Goal: Task Accomplishment & Management: Manage account settings

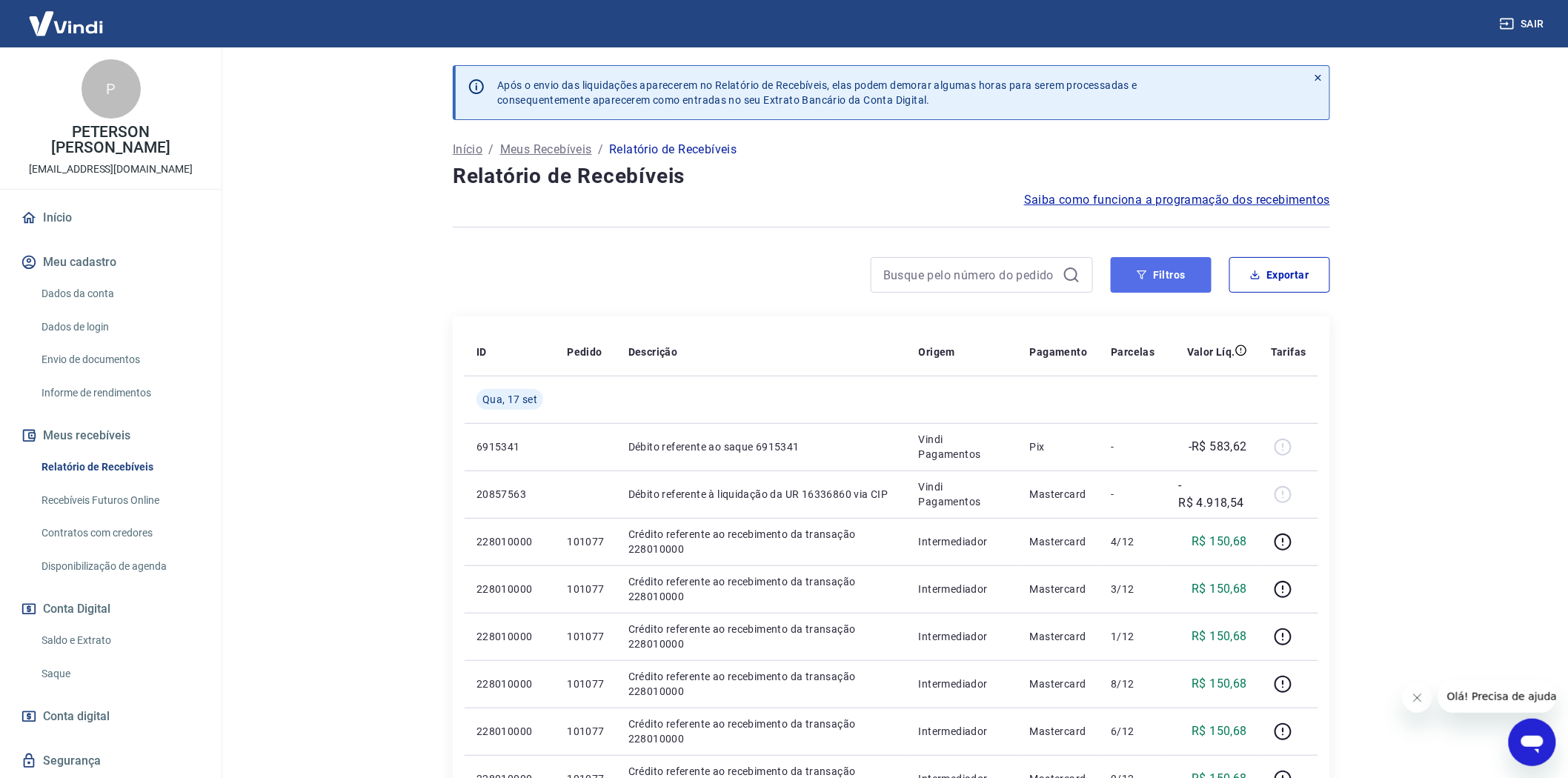
click at [1173, 267] on button "Filtros" at bounding box center [1161, 275] width 101 height 35
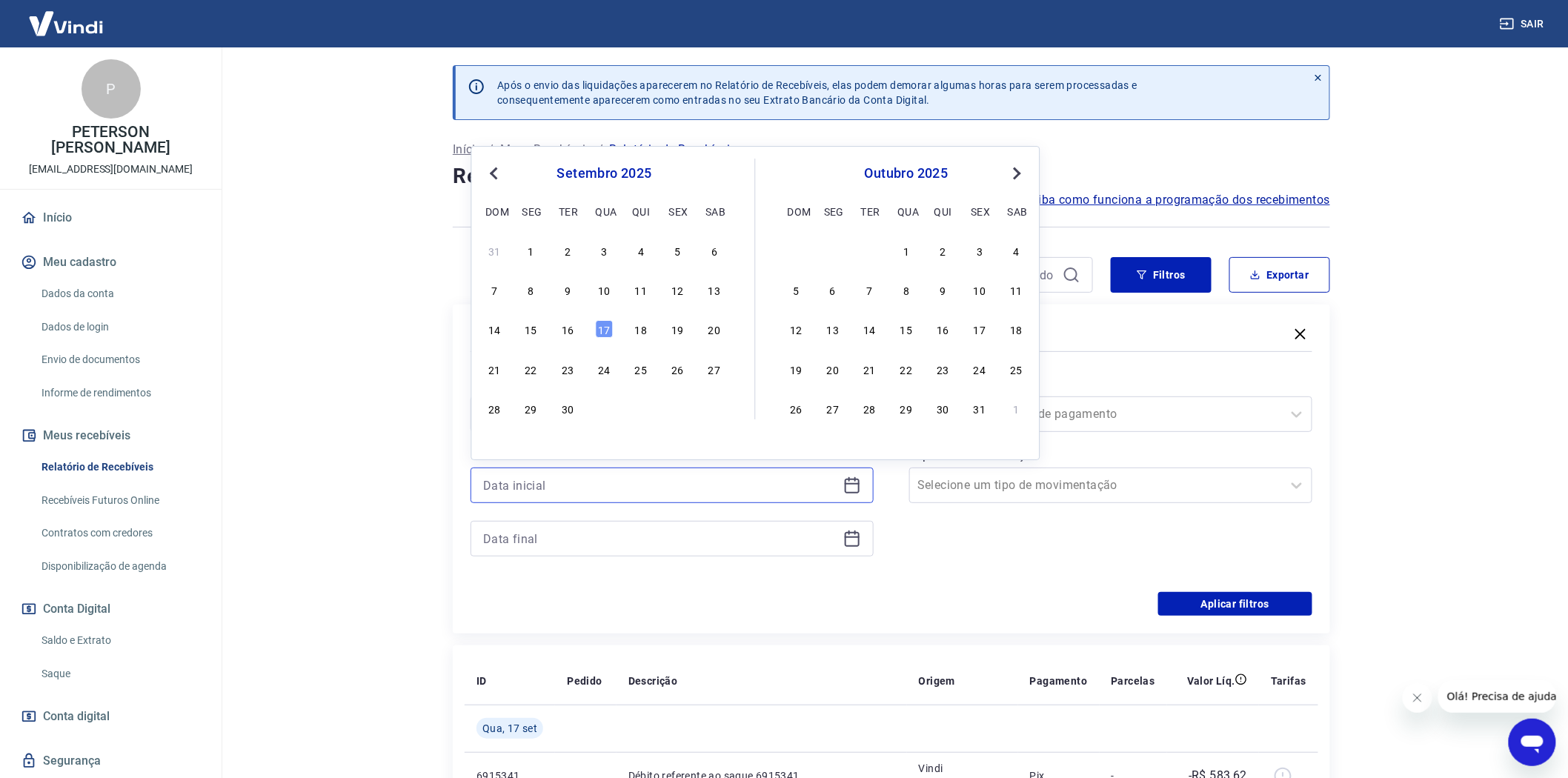
click at [516, 480] on input at bounding box center [660, 485] width 354 height 22
drag, startPoint x: 537, startPoint y: 324, endPoint x: 527, endPoint y: 529, distance: 205.2
click at [535, 326] on div "15" at bounding box center [531, 329] width 18 height 18
type input "[DATE]"
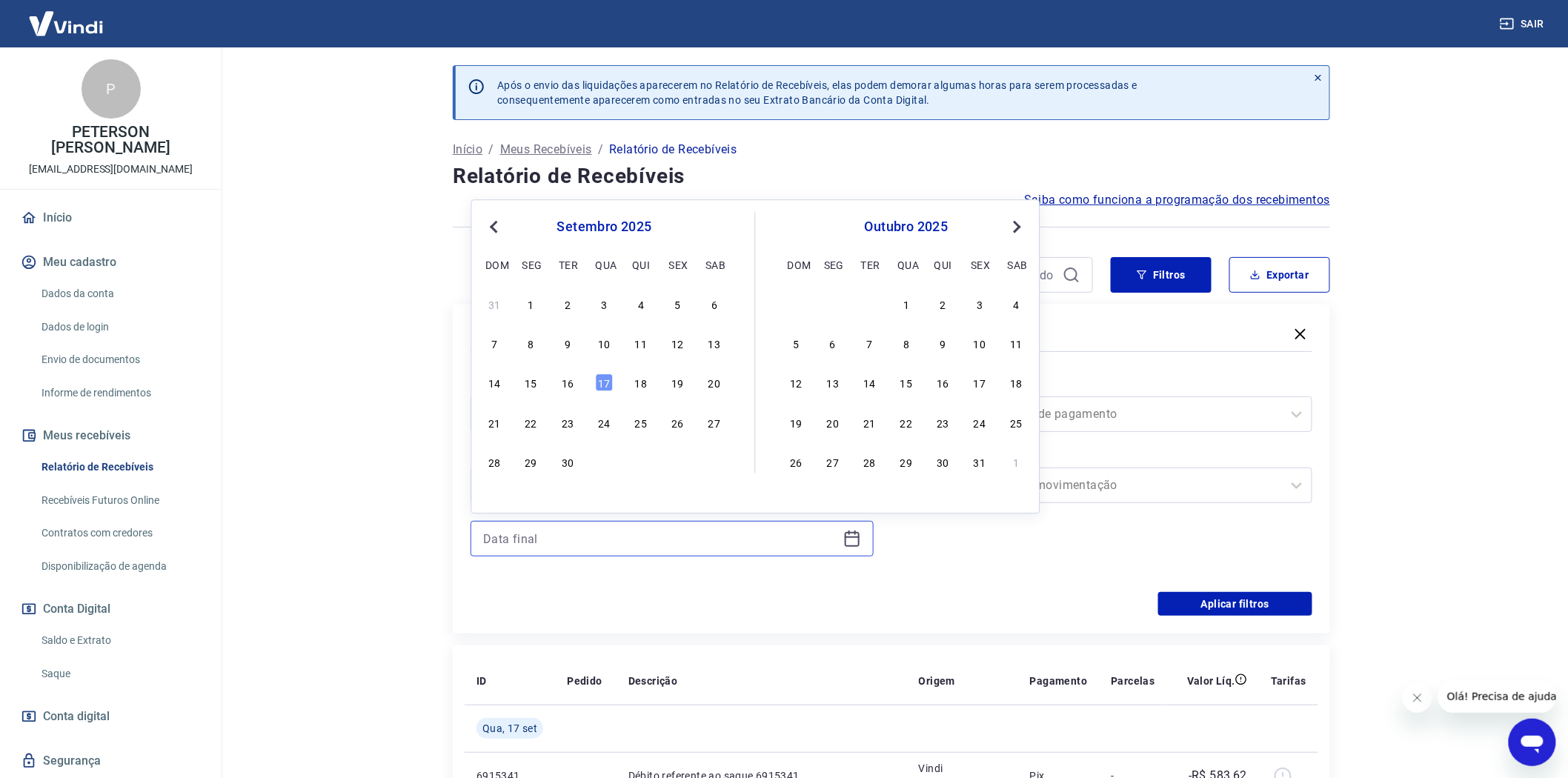
click at [529, 534] on input at bounding box center [660, 539] width 354 height 22
click at [642, 382] on div "18" at bounding box center [640, 382] width 18 height 18
click at [505, 535] on input "[DATE]" at bounding box center [660, 539] width 354 height 22
click at [596, 379] on div "17" at bounding box center [604, 382] width 18 height 18
type input "[DATE]"
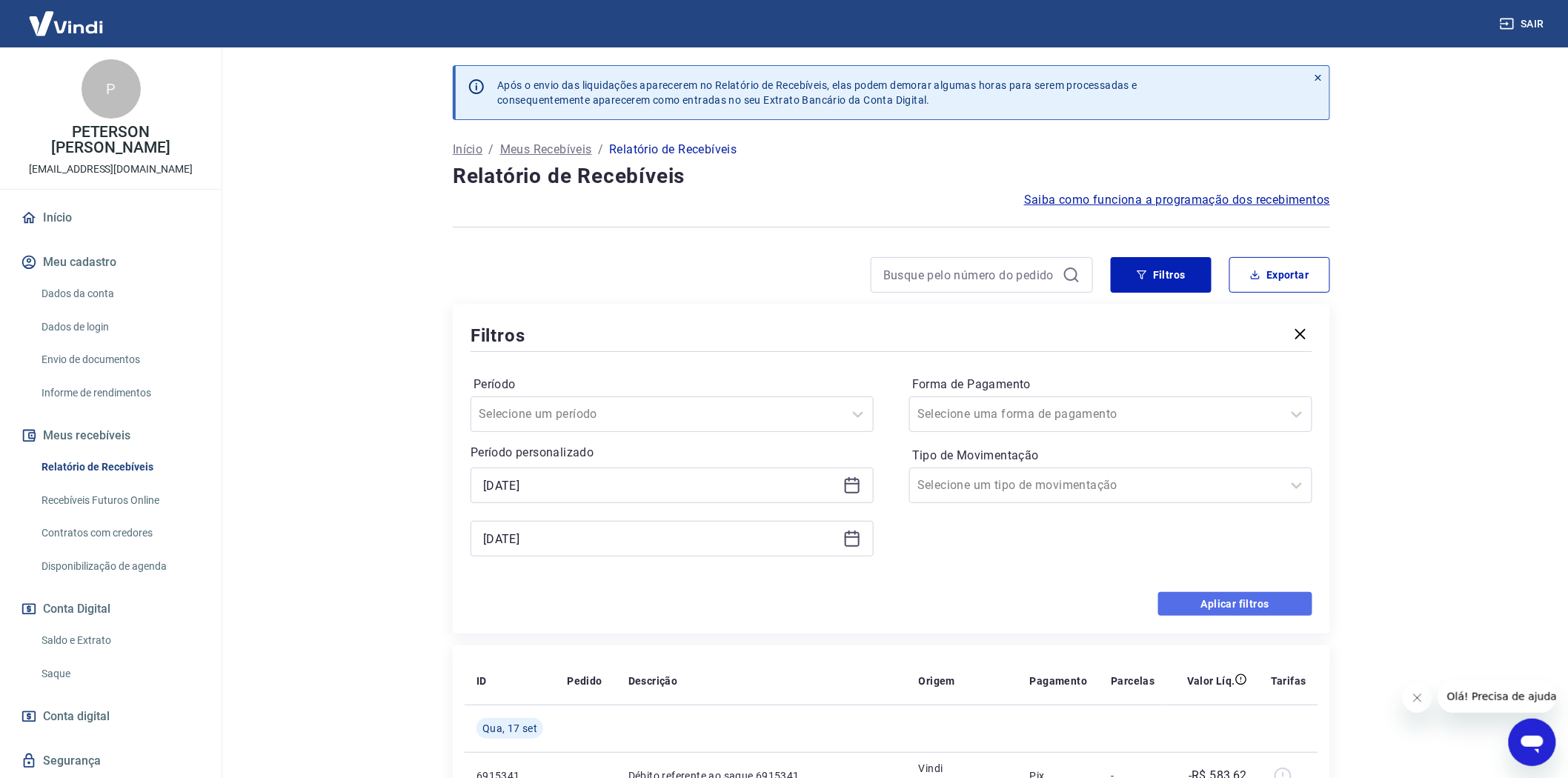
click at [1232, 601] on button "Aplicar filtros" at bounding box center [1235, 604] width 154 height 24
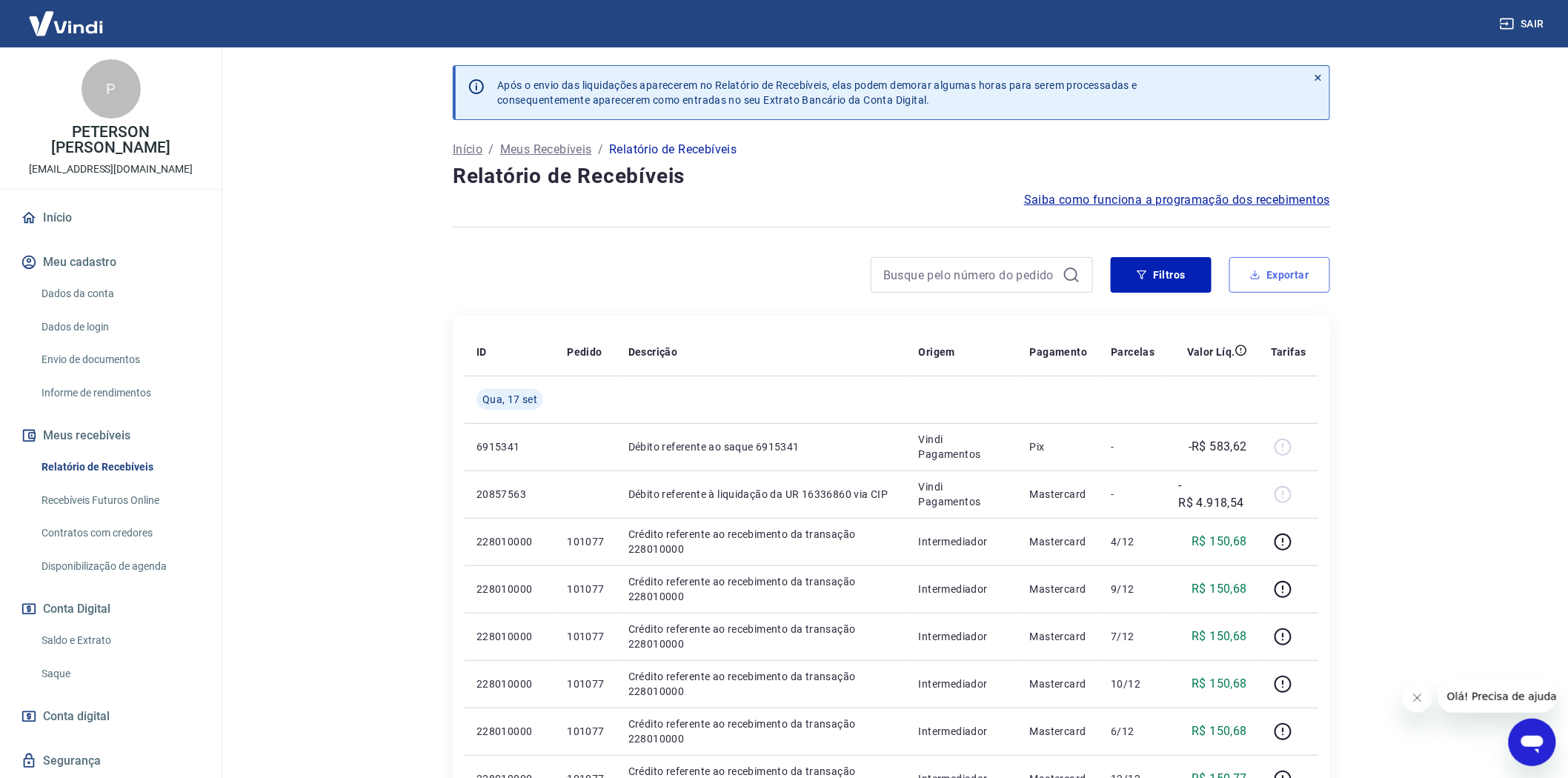
click at [1286, 262] on button "Exportar" at bounding box center [1280, 275] width 101 height 35
type input "[DATE]"
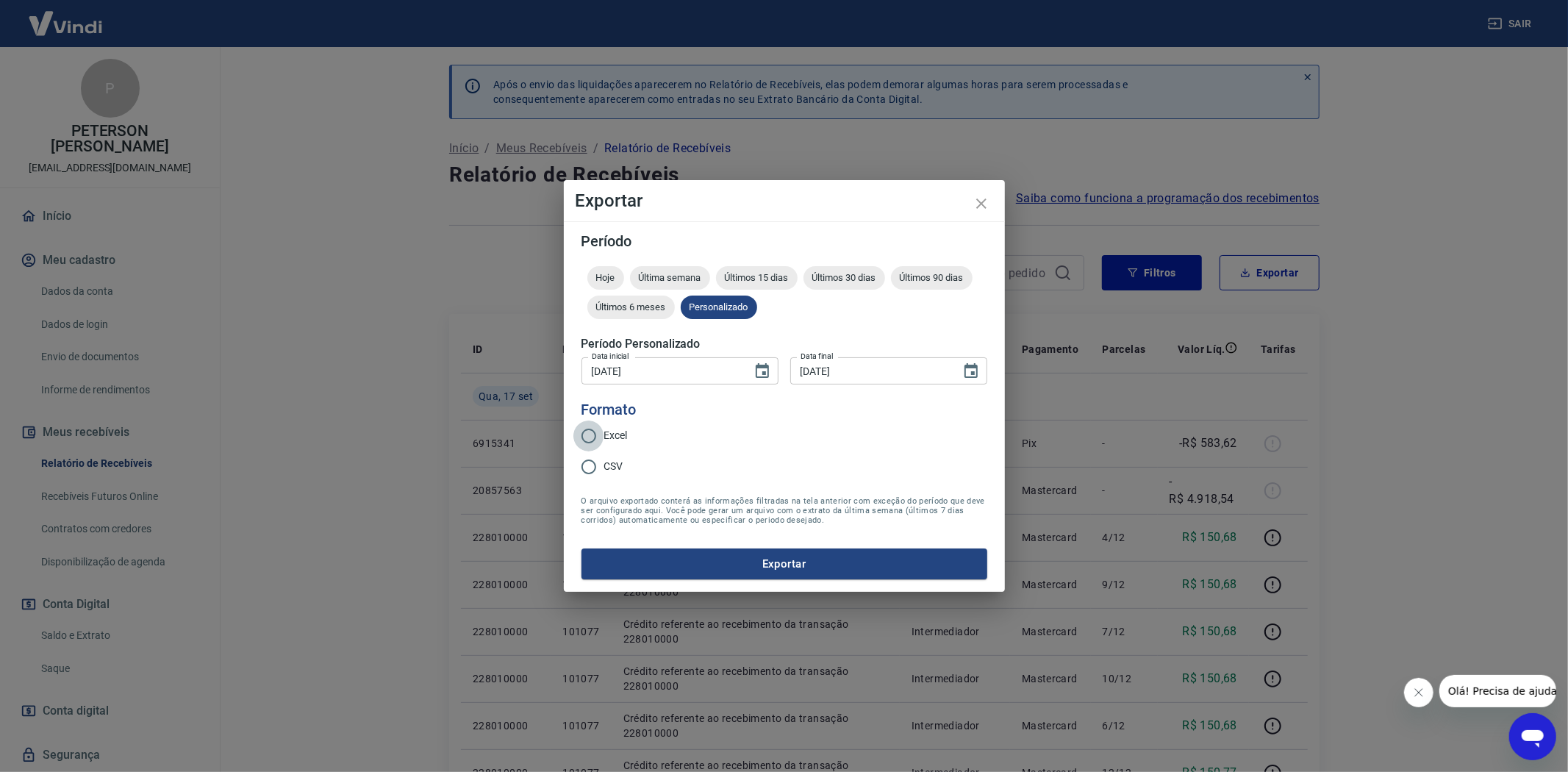
click at [584, 436] on input "Excel" at bounding box center [588, 436] width 31 height 31
radio input "true"
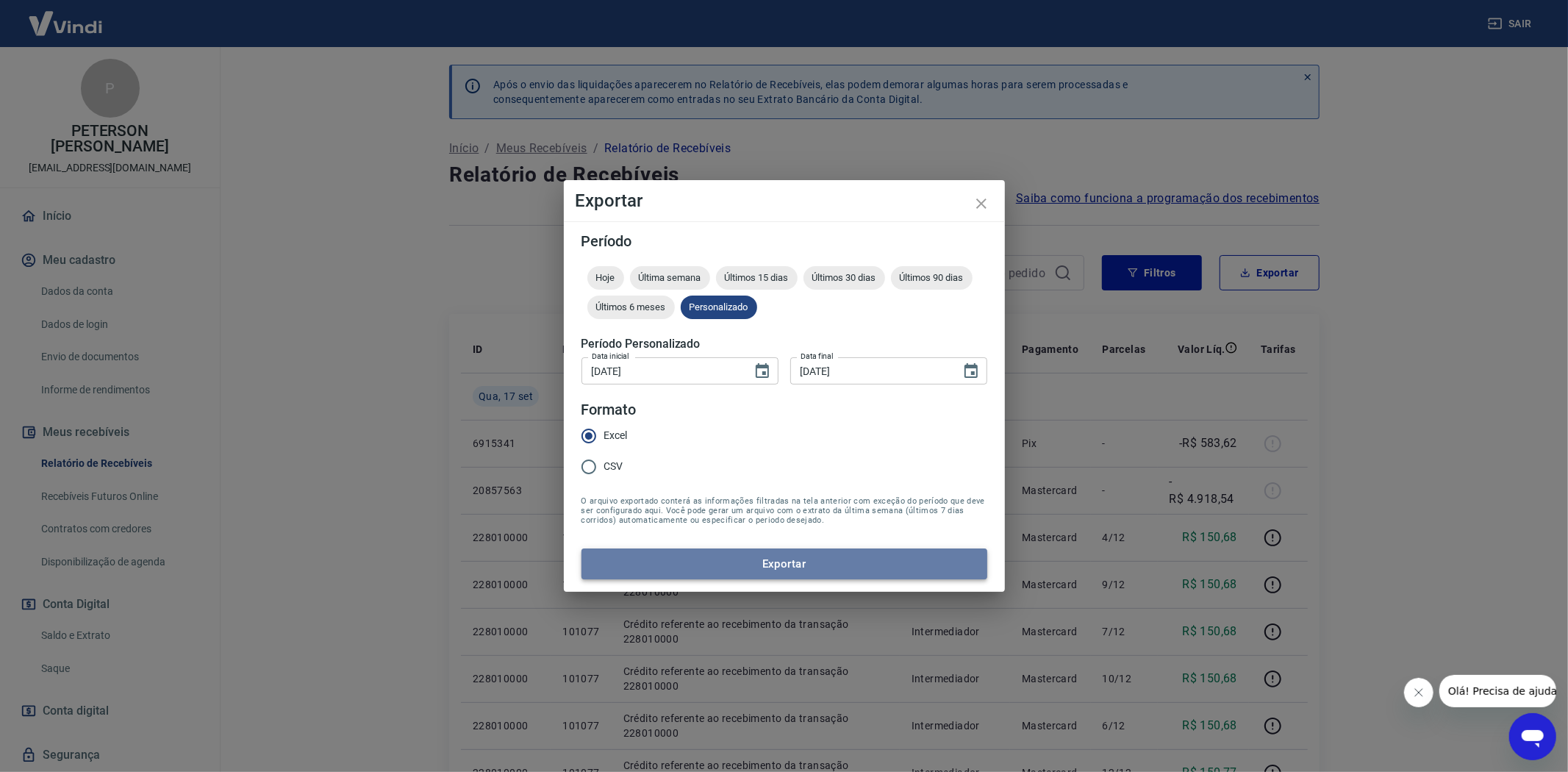
click at [776, 565] on button "Exportar" at bounding box center [784, 564] width 406 height 31
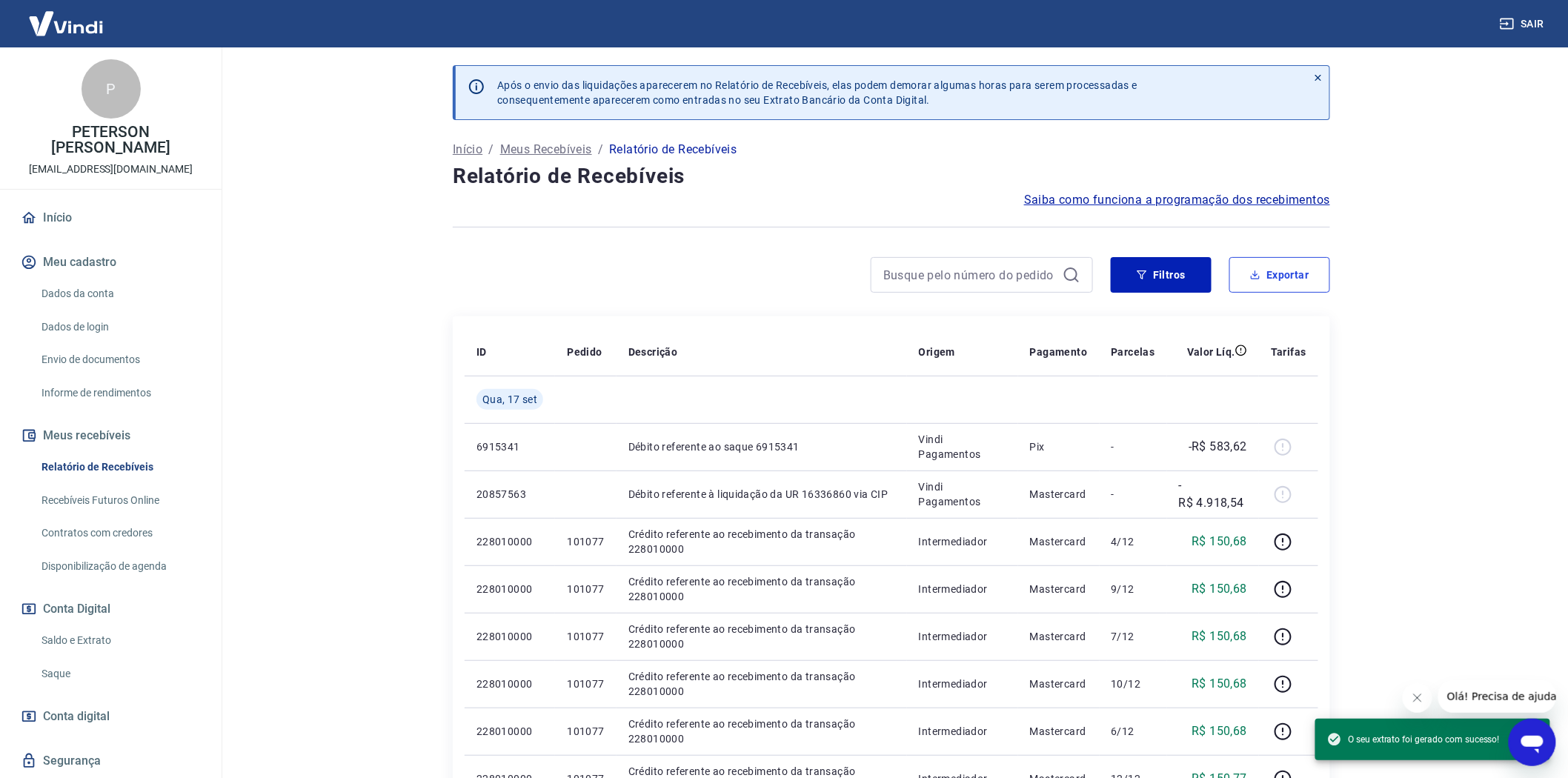
scroll to position [42, 0]
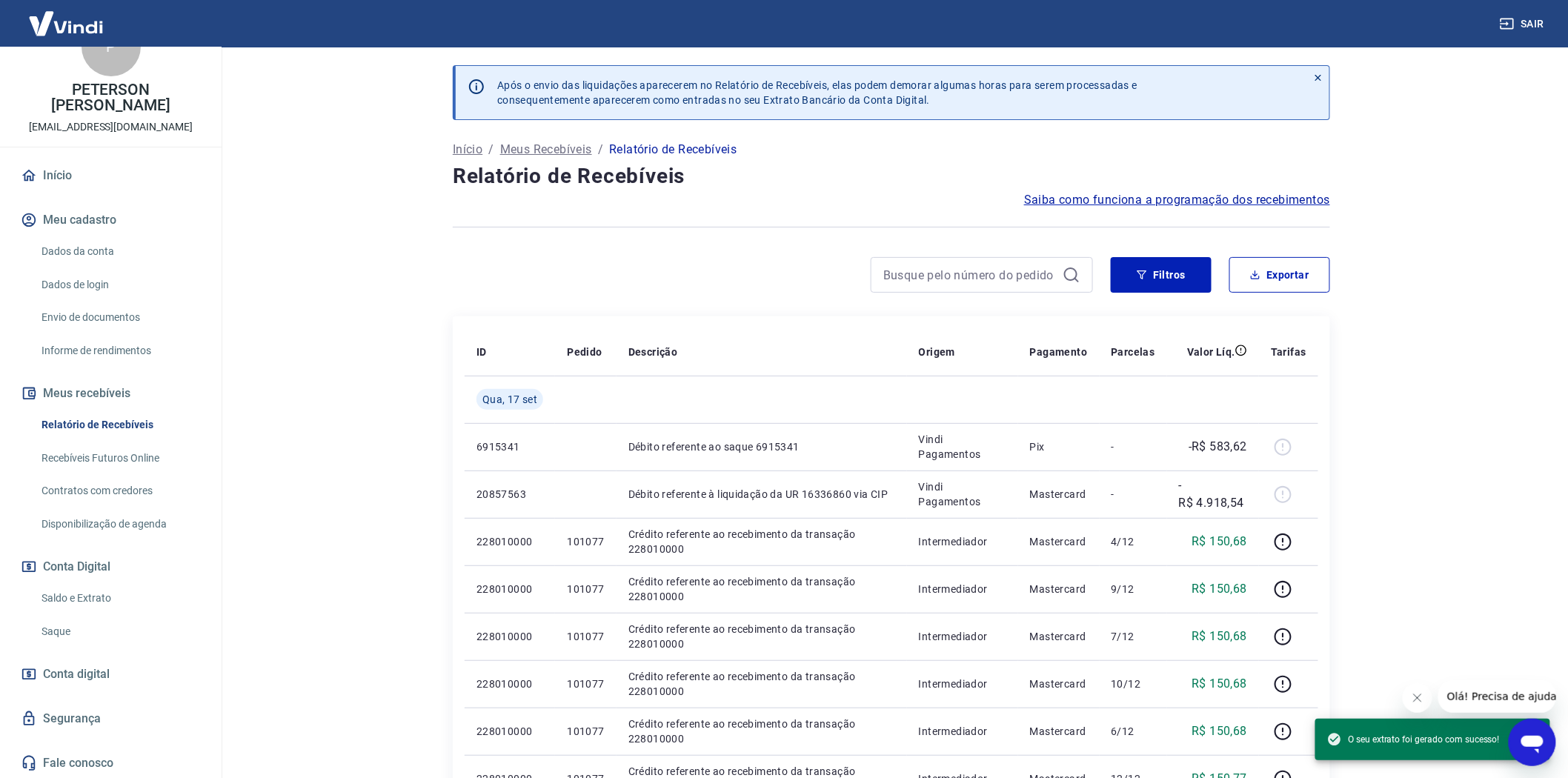
click at [60, 597] on link "Saldo e Extrato" at bounding box center [119, 598] width 168 height 31
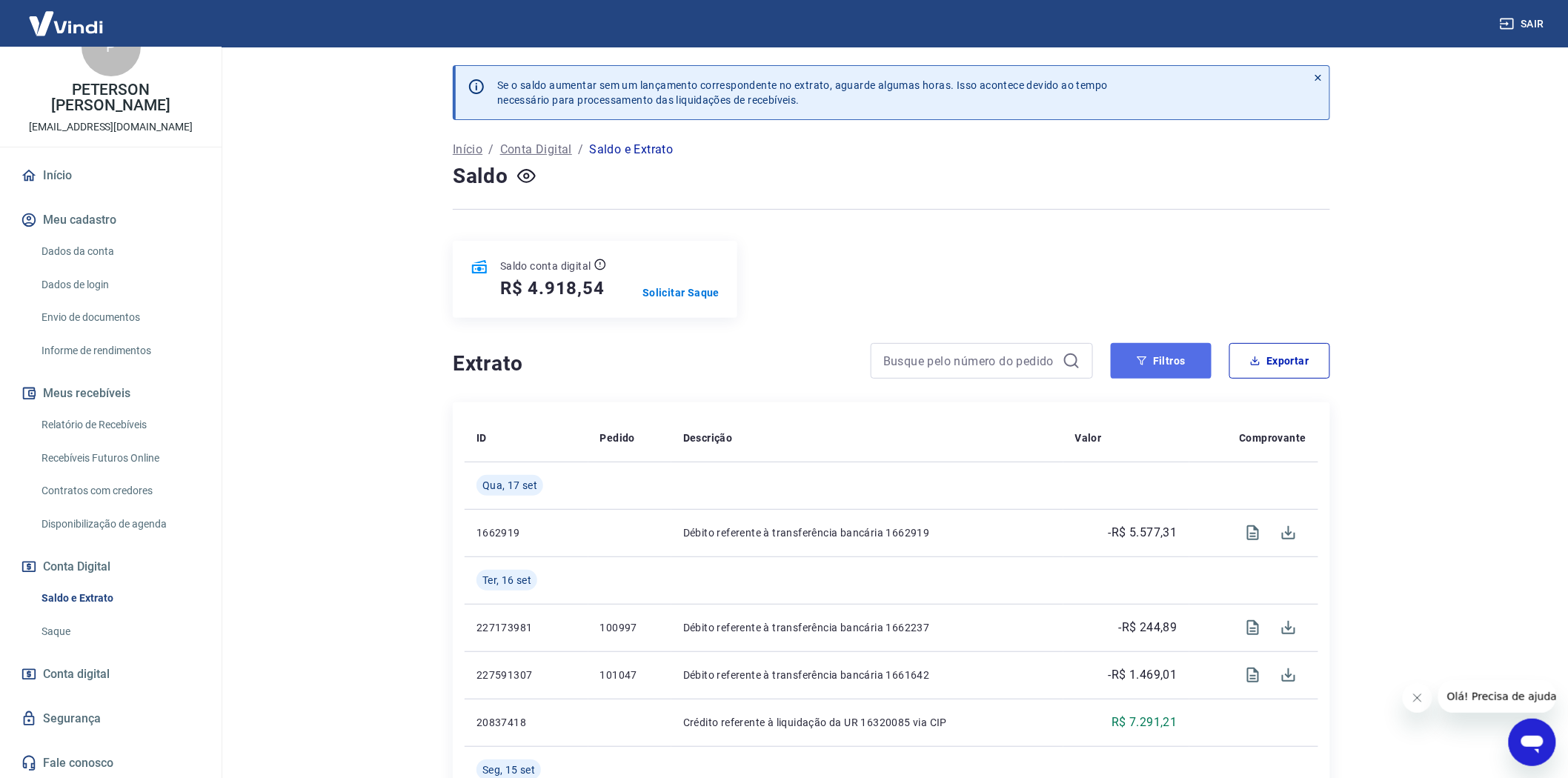
click at [1160, 349] on button "Filtros" at bounding box center [1161, 360] width 101 height 35
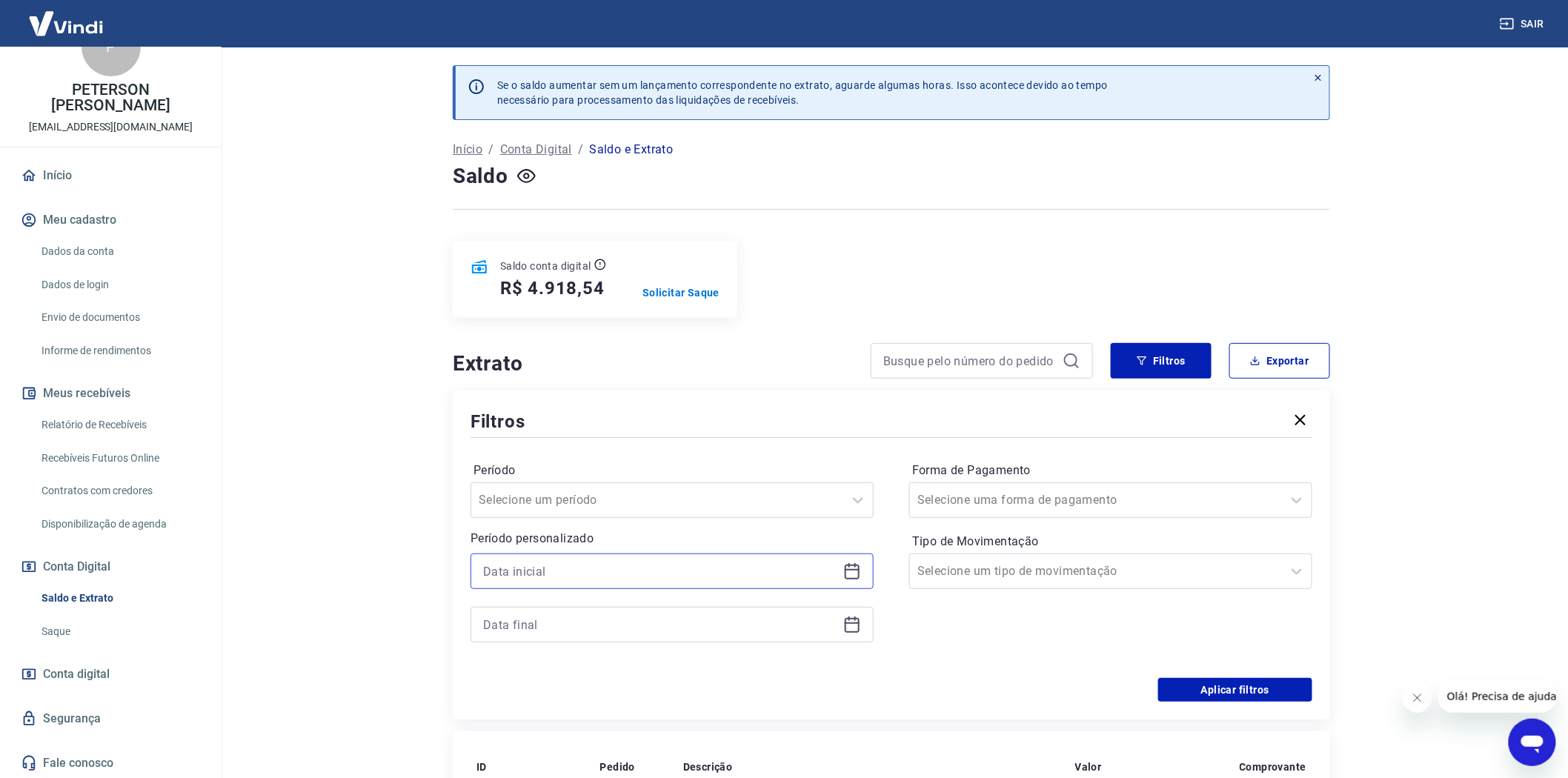
click at [511, 568] on input at bounding box center [660, 571] width 354 height 22
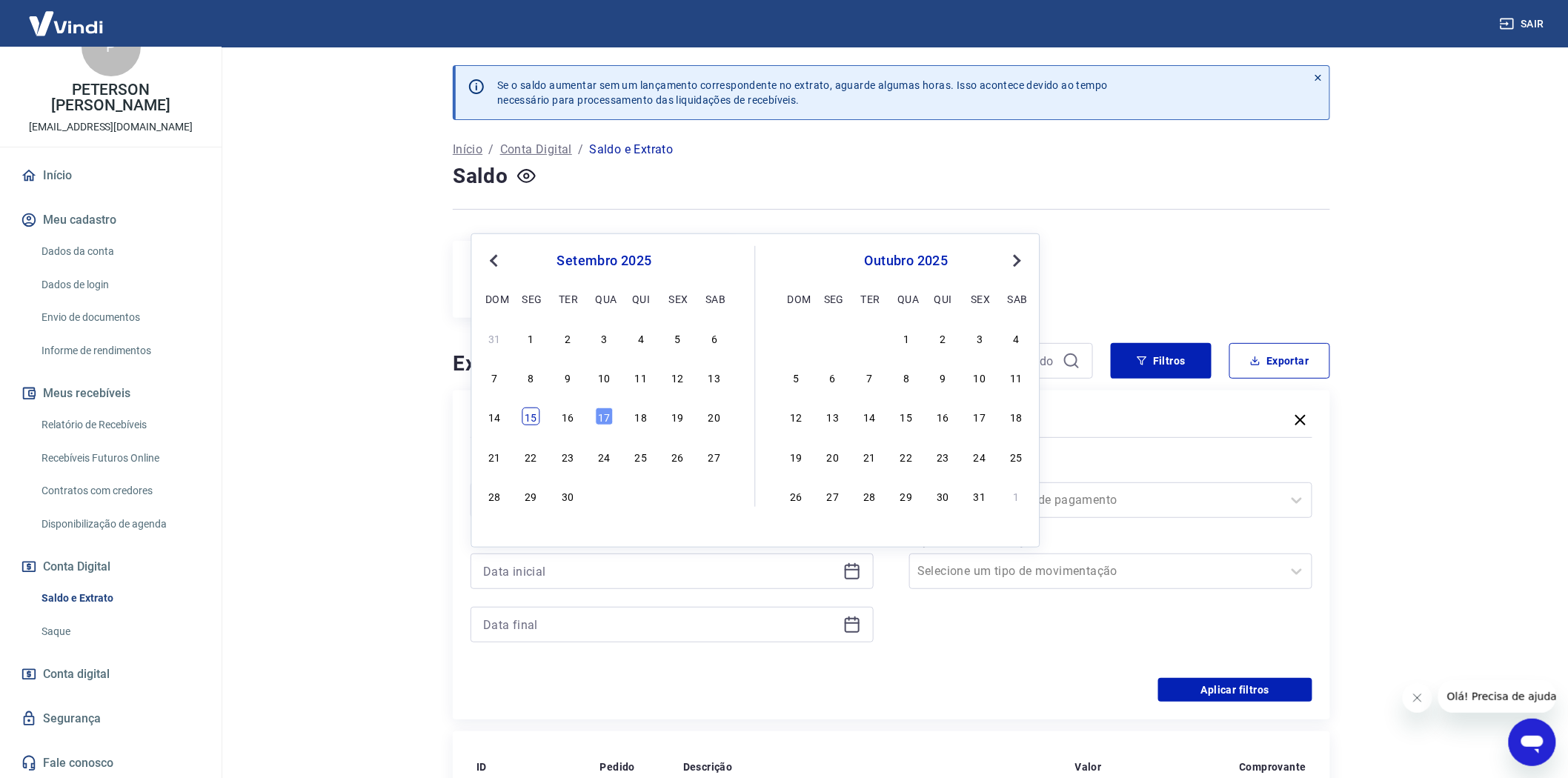
click at [534, 416] on div "15" at bounding box center [531, 416] width 18 height 18
type input "[DATE]"
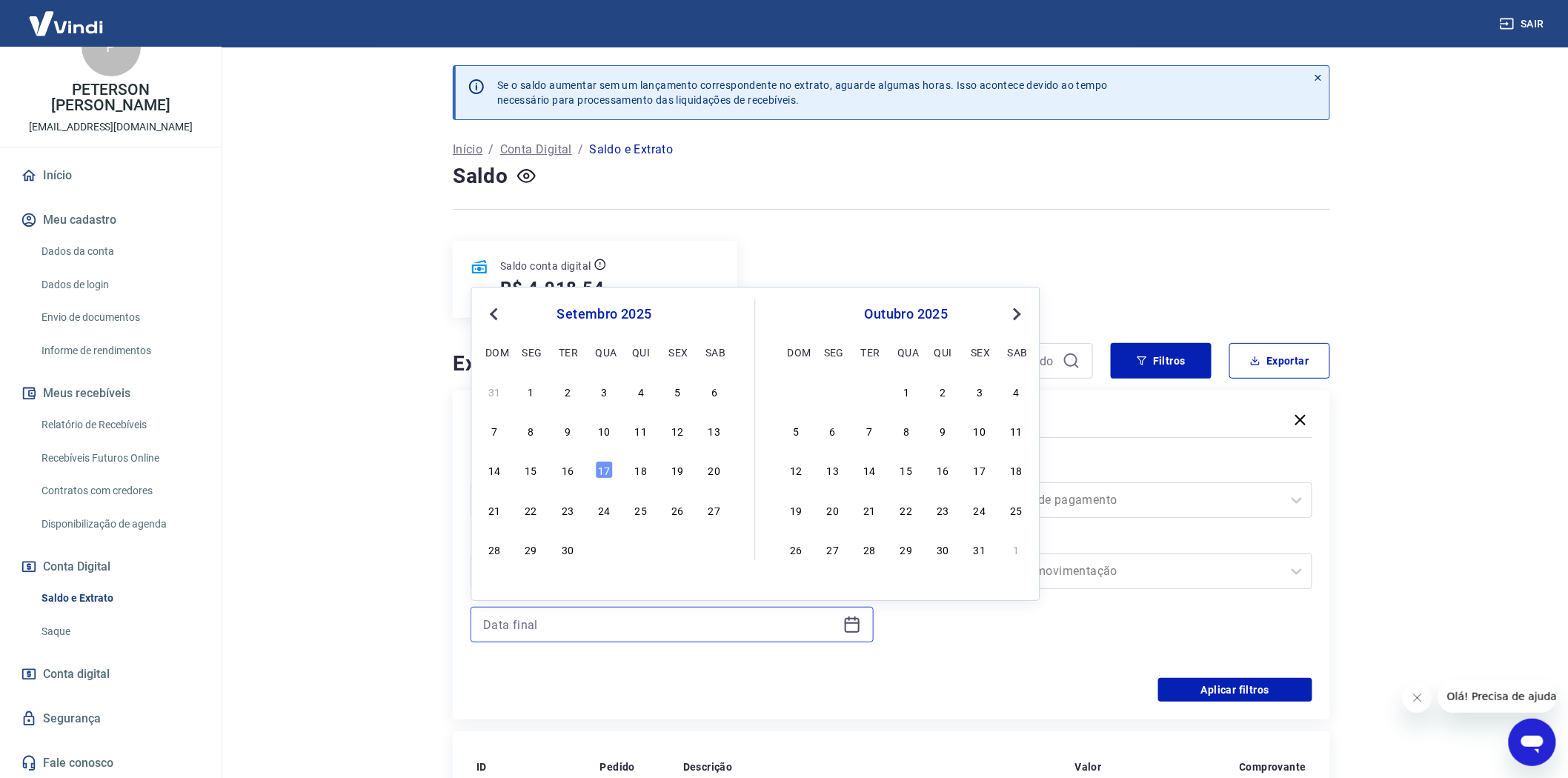
click at [551, 618] on input at bounding box center [660, 624] width 354 height 22
click at [601, 473] on div "17" at bounding box center [604, 470] width 18 height 18
type input "[DATE]"
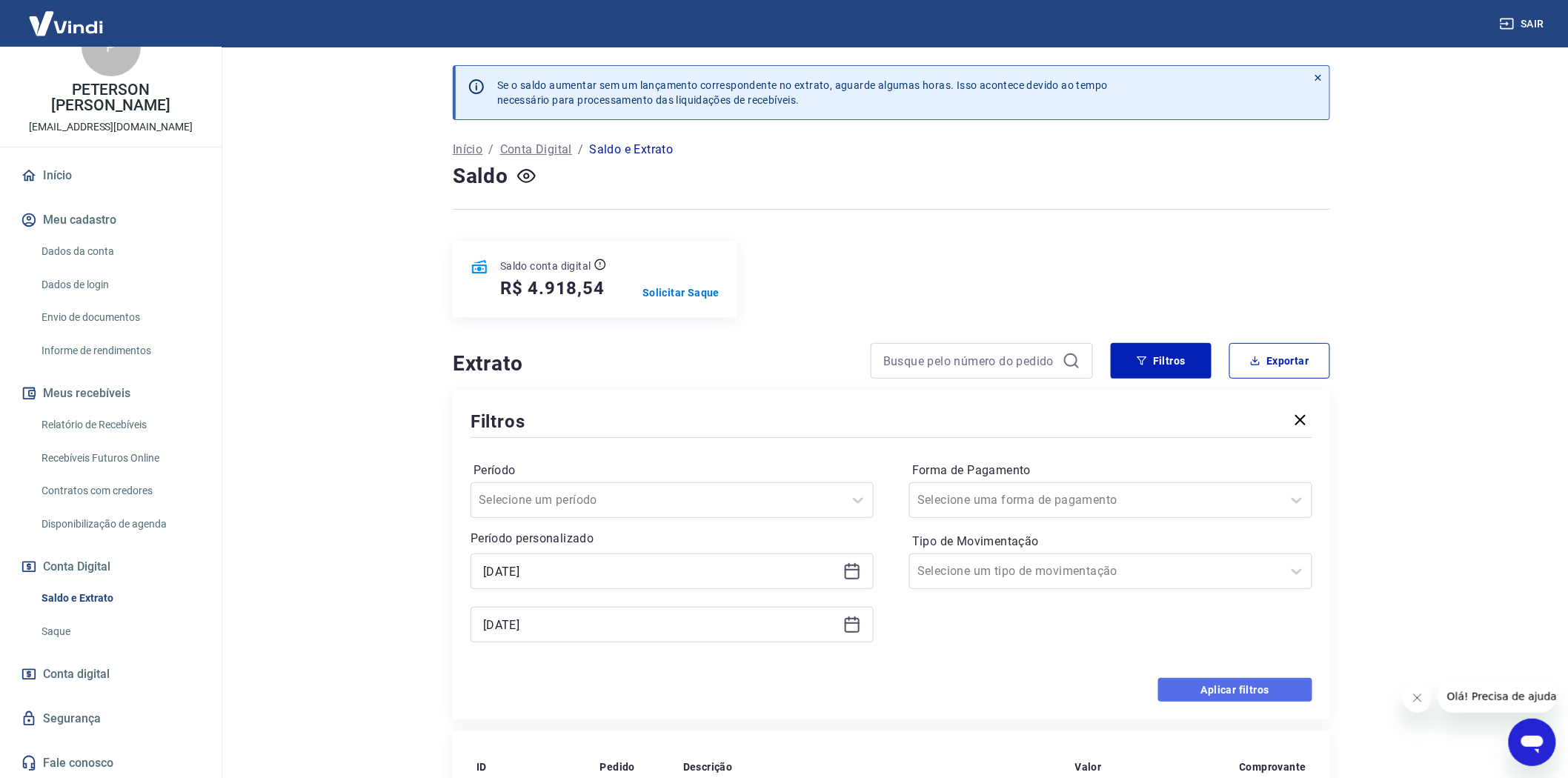
click at [1227, 692] on button "Aplicar filtros" at bounding box center [1235, 689] width 154 height 24
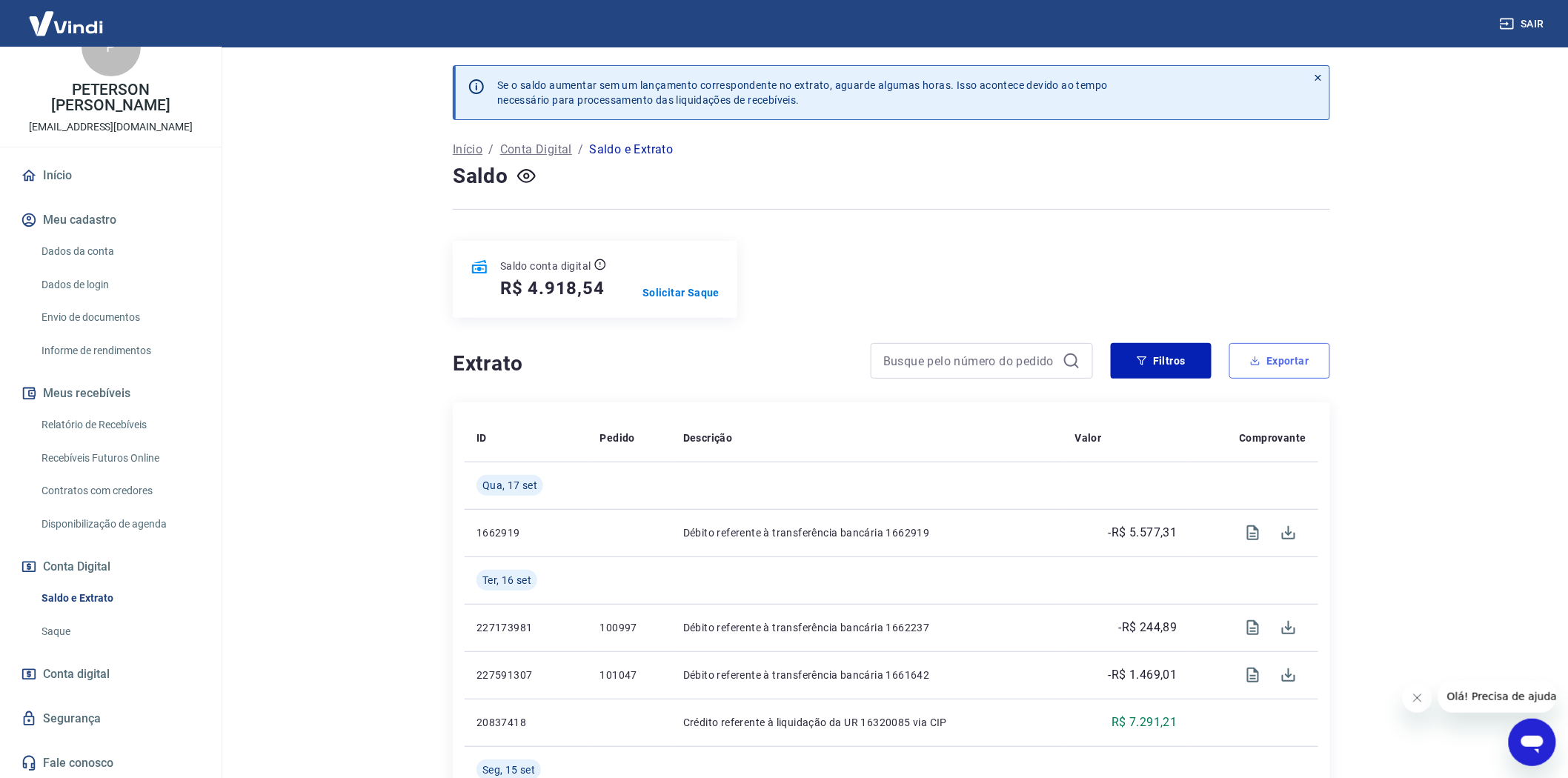
click at [1286, 358] on button "Exportar" at bounding box center [1280, 360] width 101 height 35
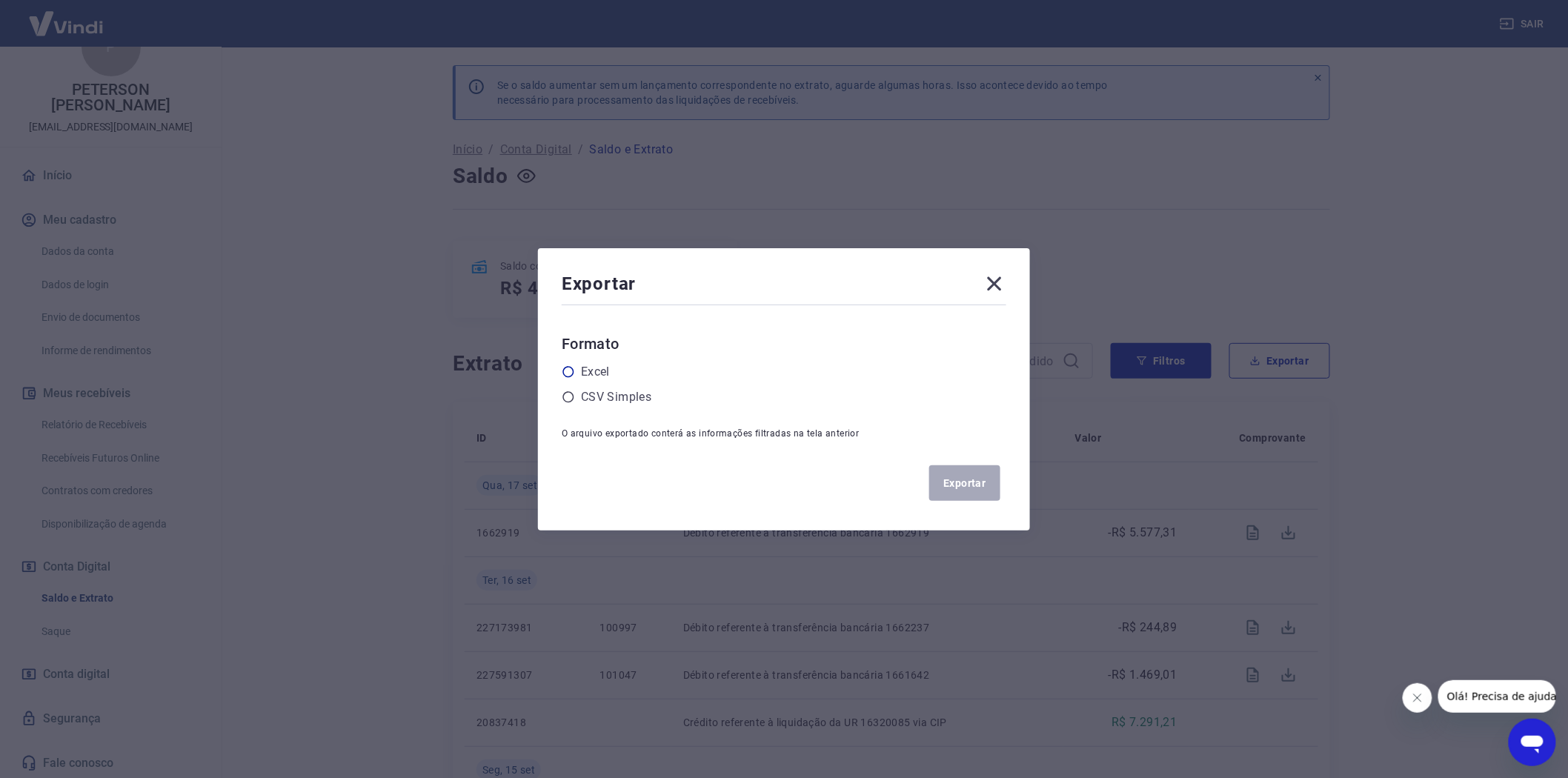
click at [573, 370] on icon at bounding box center [568, 372] width 13 height 13
click at [0, 0] on input "radio" at bounding box center [0, 0] width 0 height 0
click at [953, 469] on button "Exportar" at bounding box center [965, 483] width 71 height 35
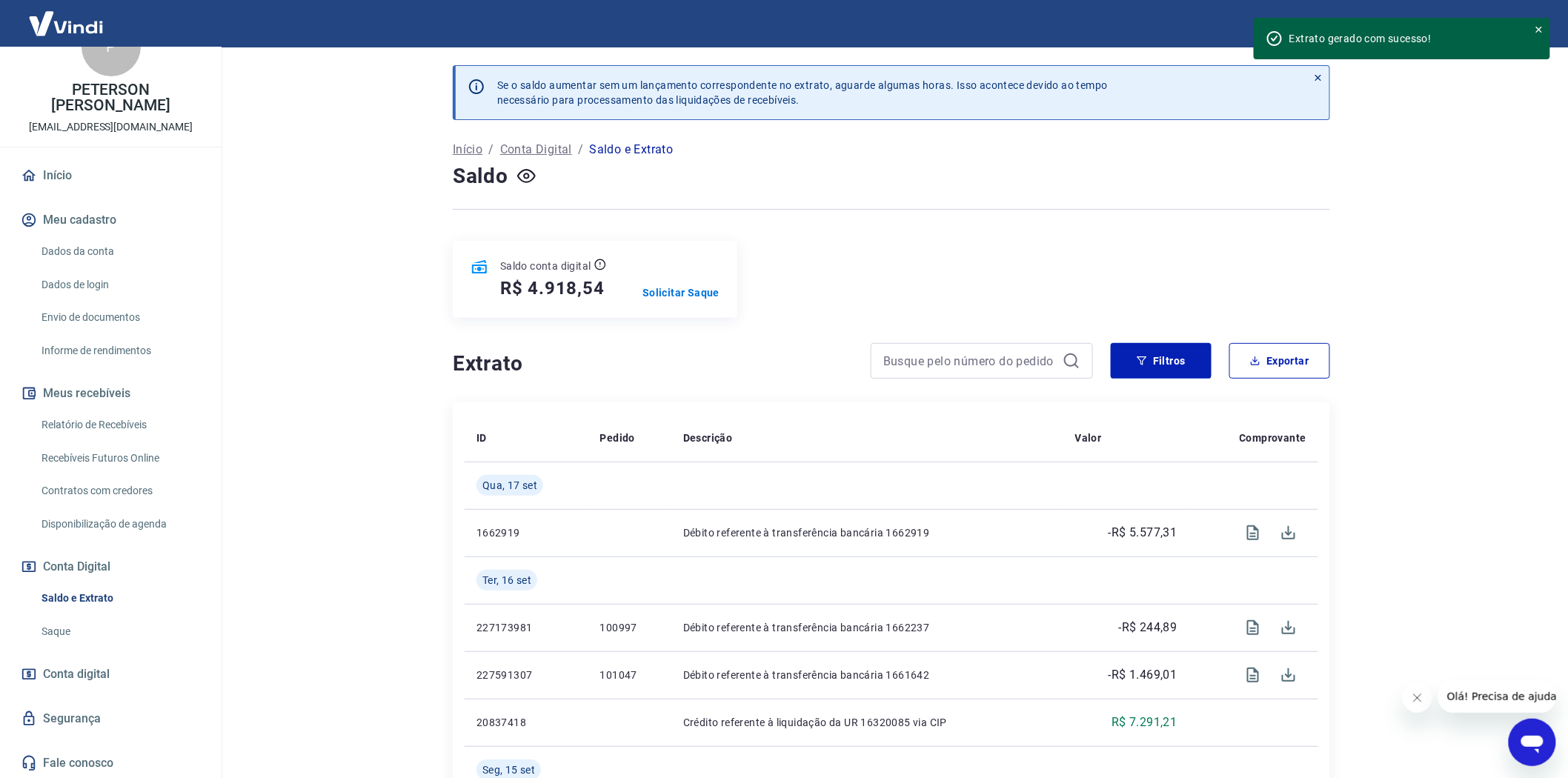
click at [1391, 156] on main "Se o saldo aumentar sem um lançamento correspondente no extrato, aguarde alguma…" at bounding box center [891, 412] width 1353 height 731
click at [679, 291] on p "Solicitar Saque" at bounding box center [681, 292] width 77 height 15
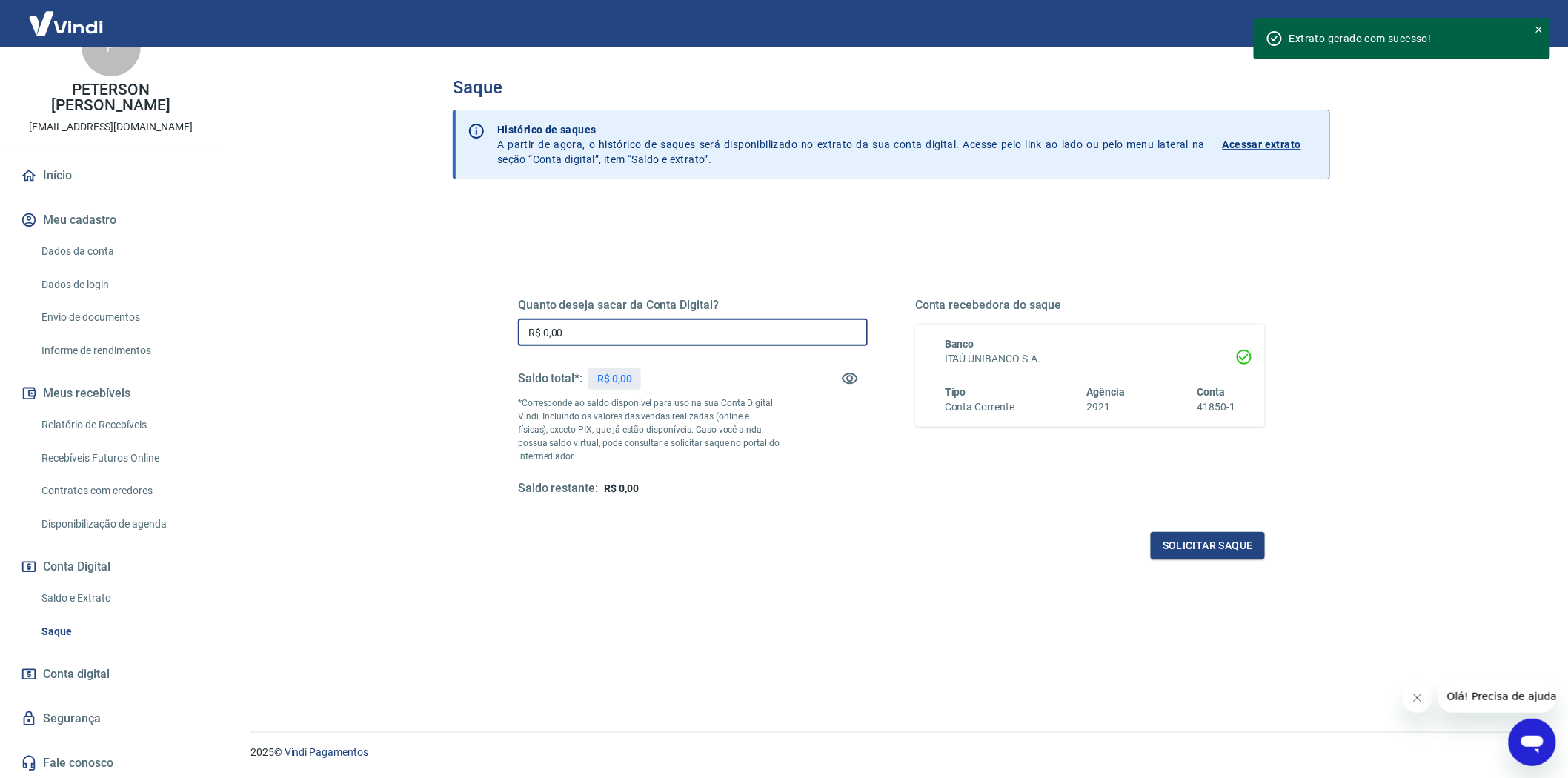
click at [564, 327] on input "R$ 0,00" at bounding box center [692, 332] width 350 height 28
type input "R$ 4.918,54"
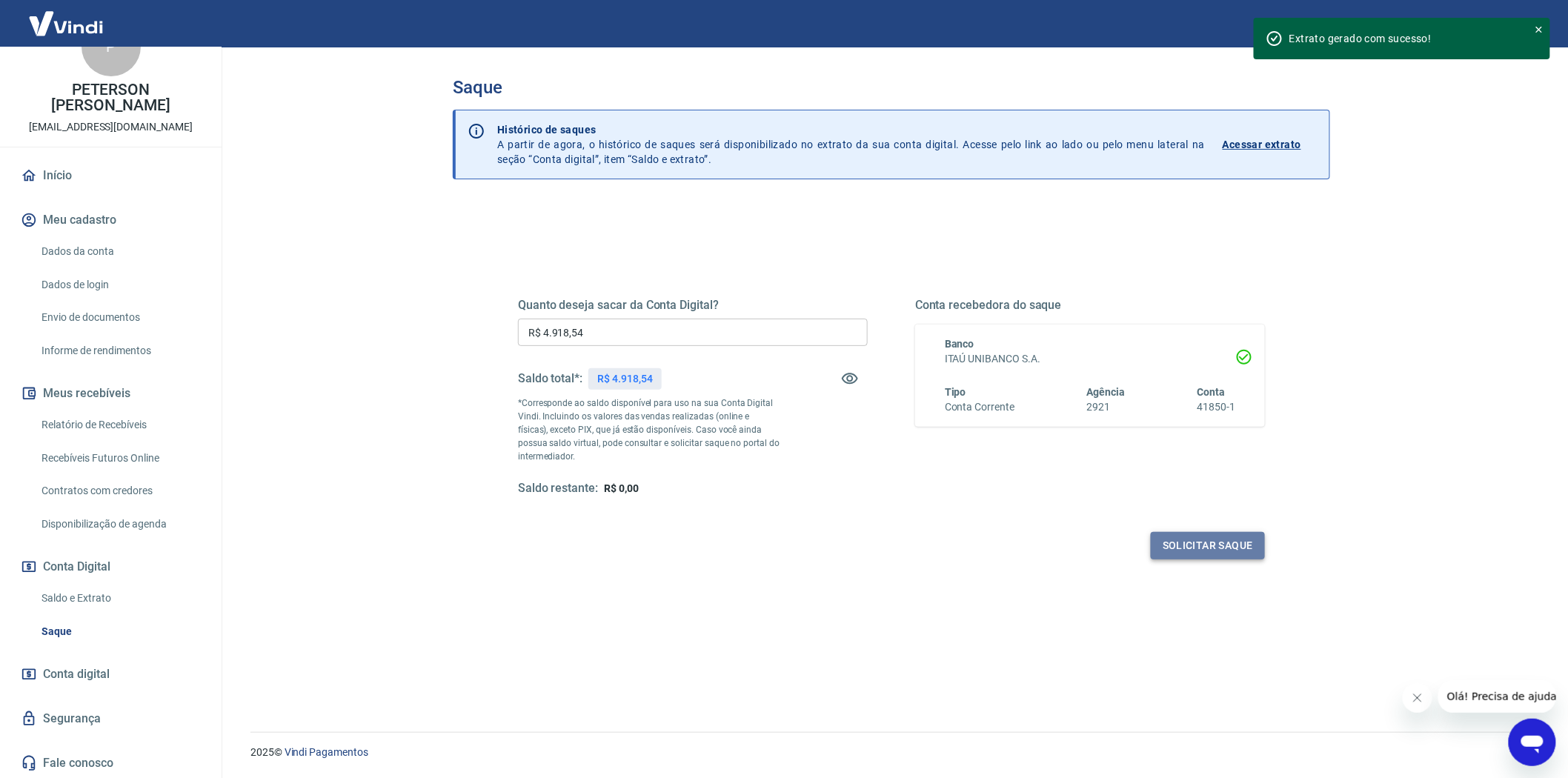
click at [1215, 545] on button "Solicitar saque" at bounding box center [1207, 545] width 114 height 28
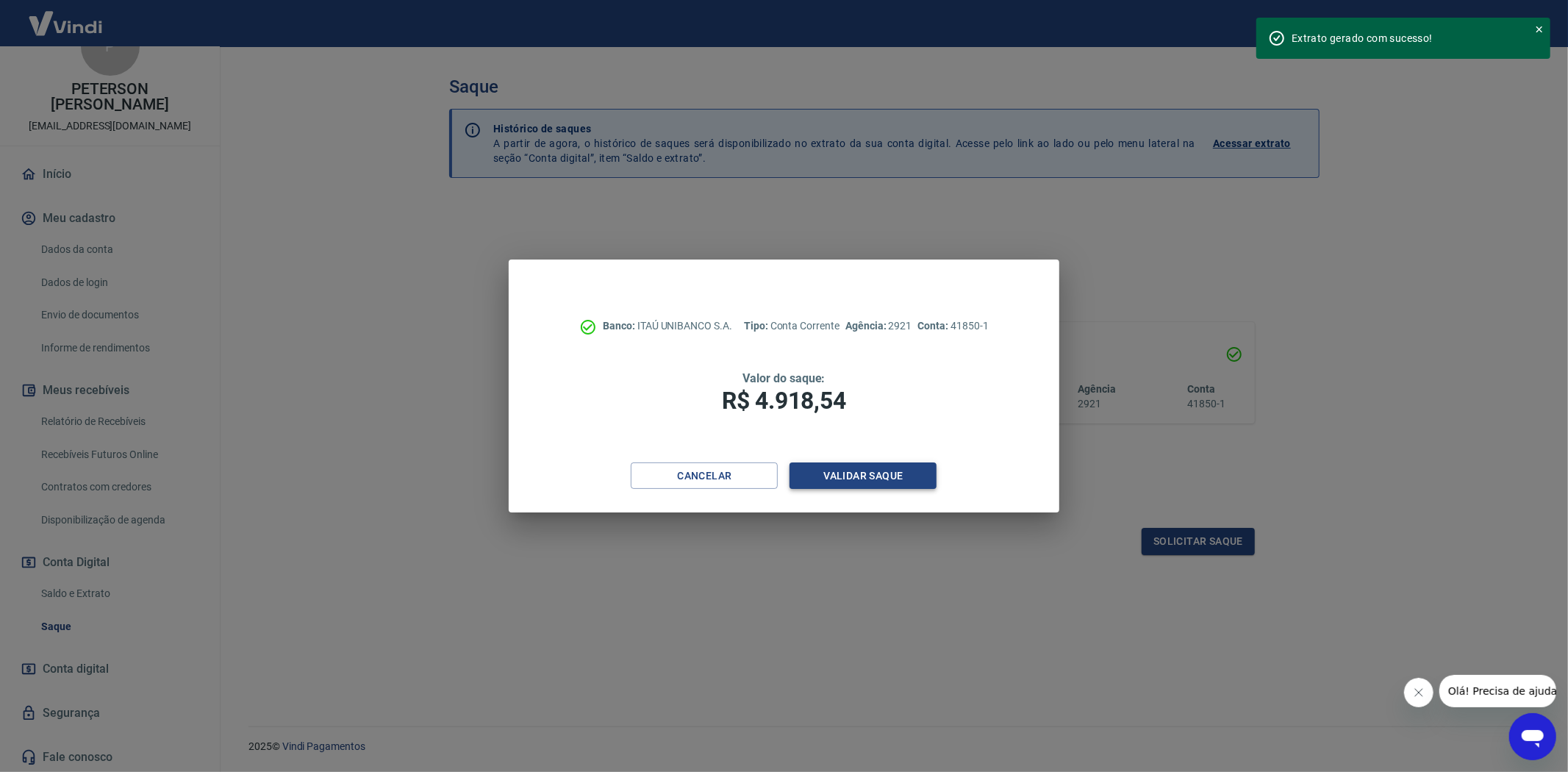
click at [858, 476] on button "Validar saque" at bounding box center [863, 476] width 147 height 27
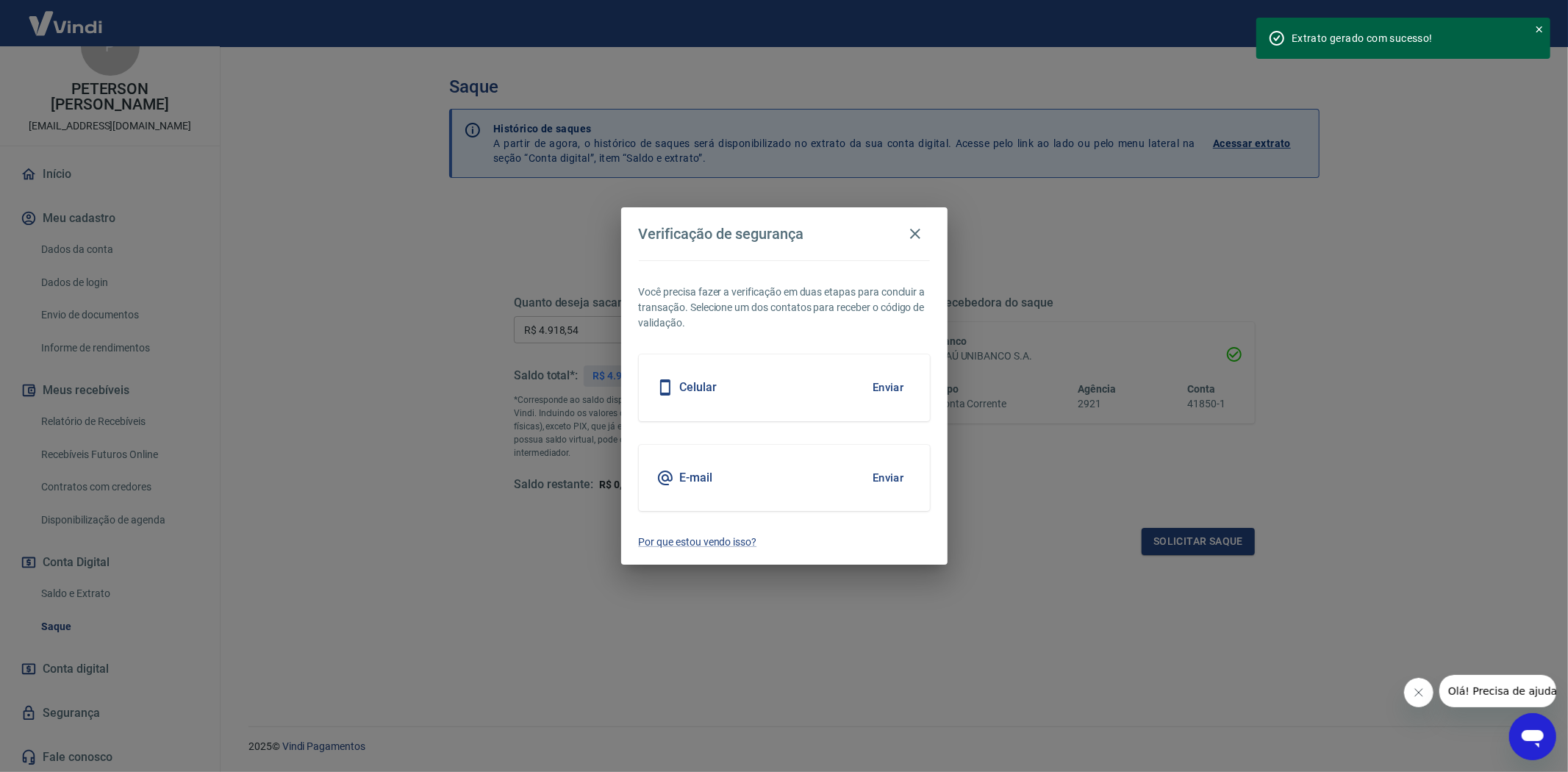
click at [877, 477] on button "Enviar" at bounding box center [888, 477] width 48 height 31
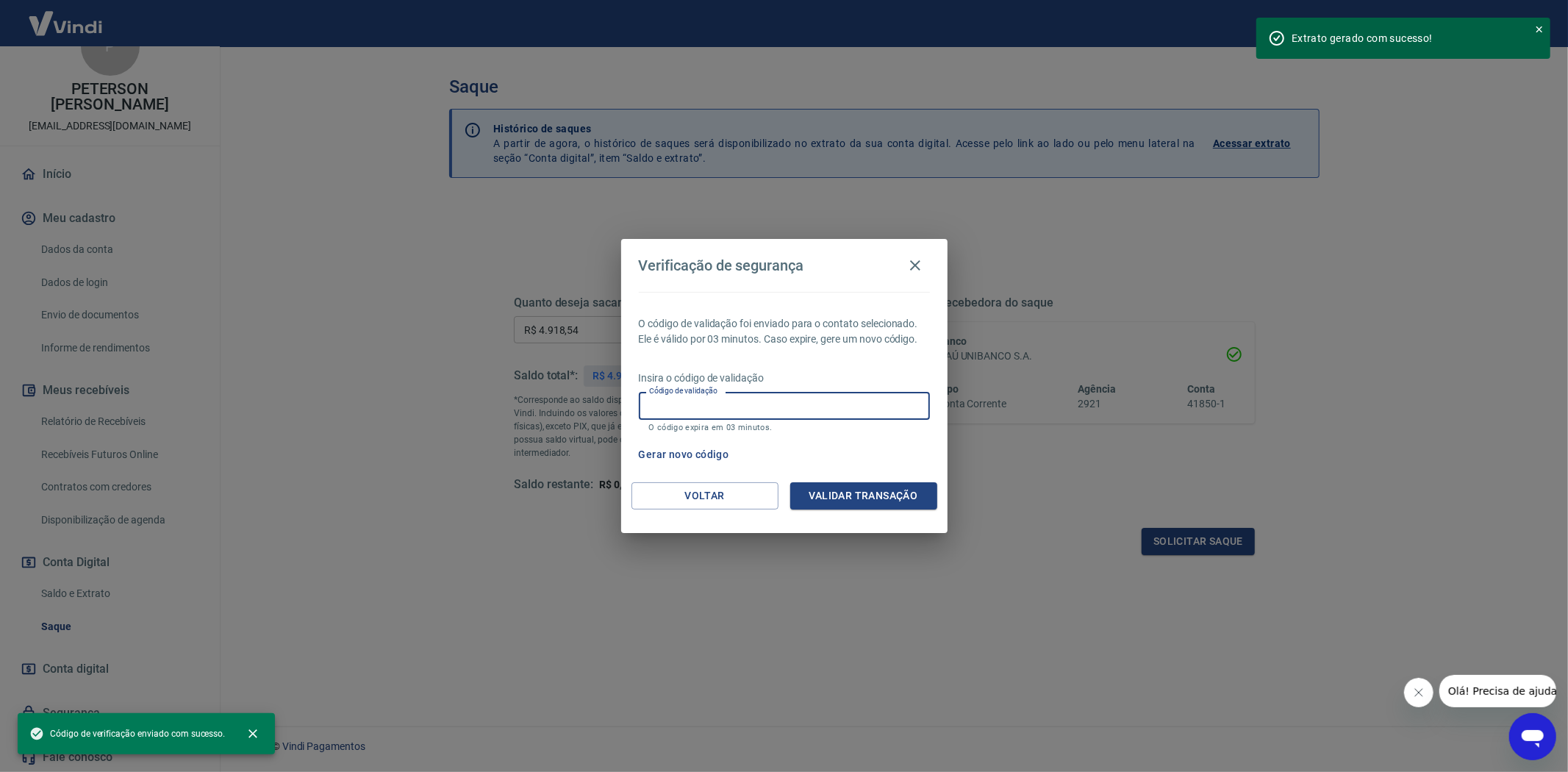
click at [658, 406] on input "Código de validação" at bounding box center [785, 405] width 291 height 27
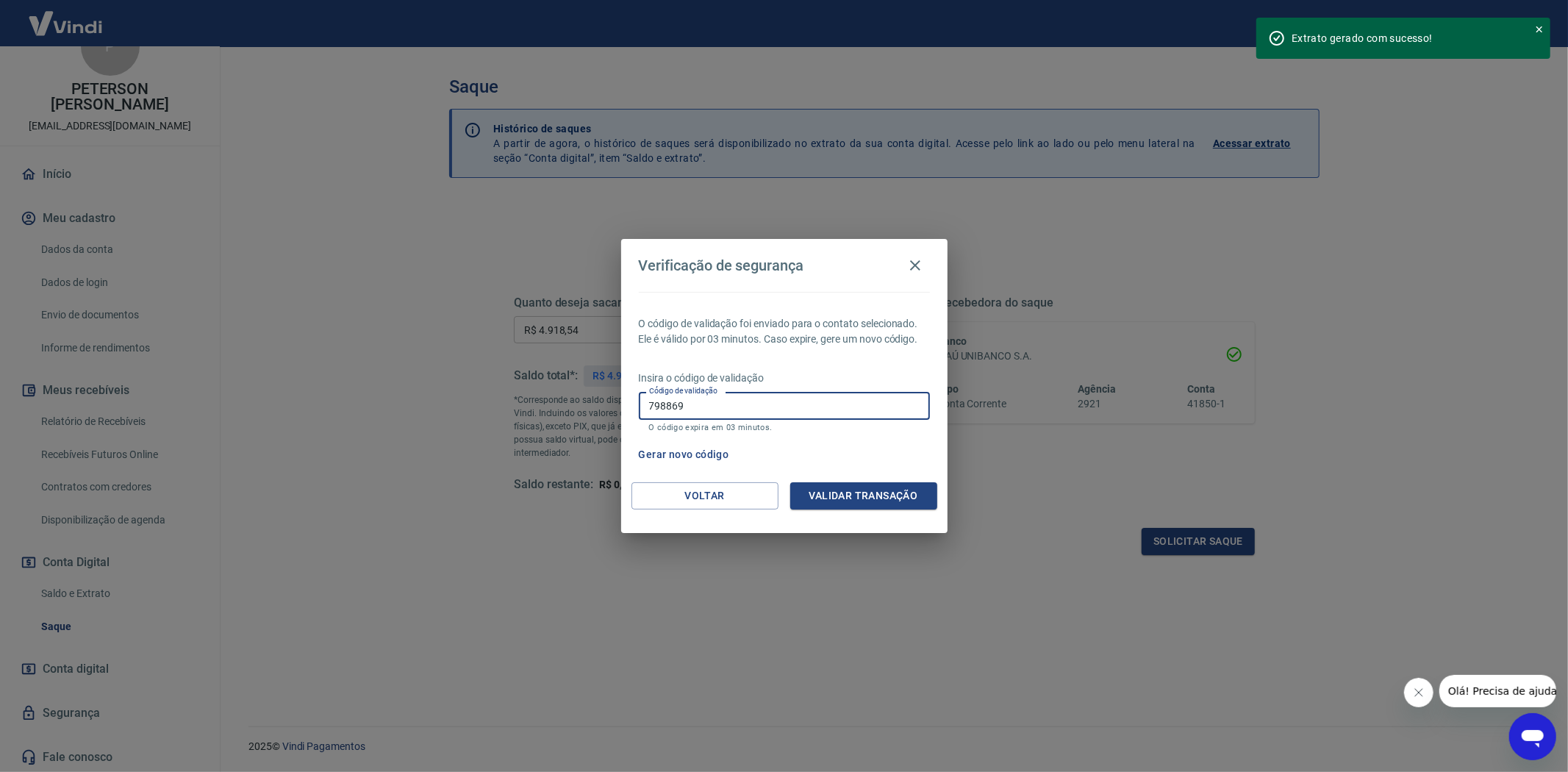
type input "798869"
click at [883, 495] on button "Validar transação" at bounding box center [864, 496] width 147 height 27
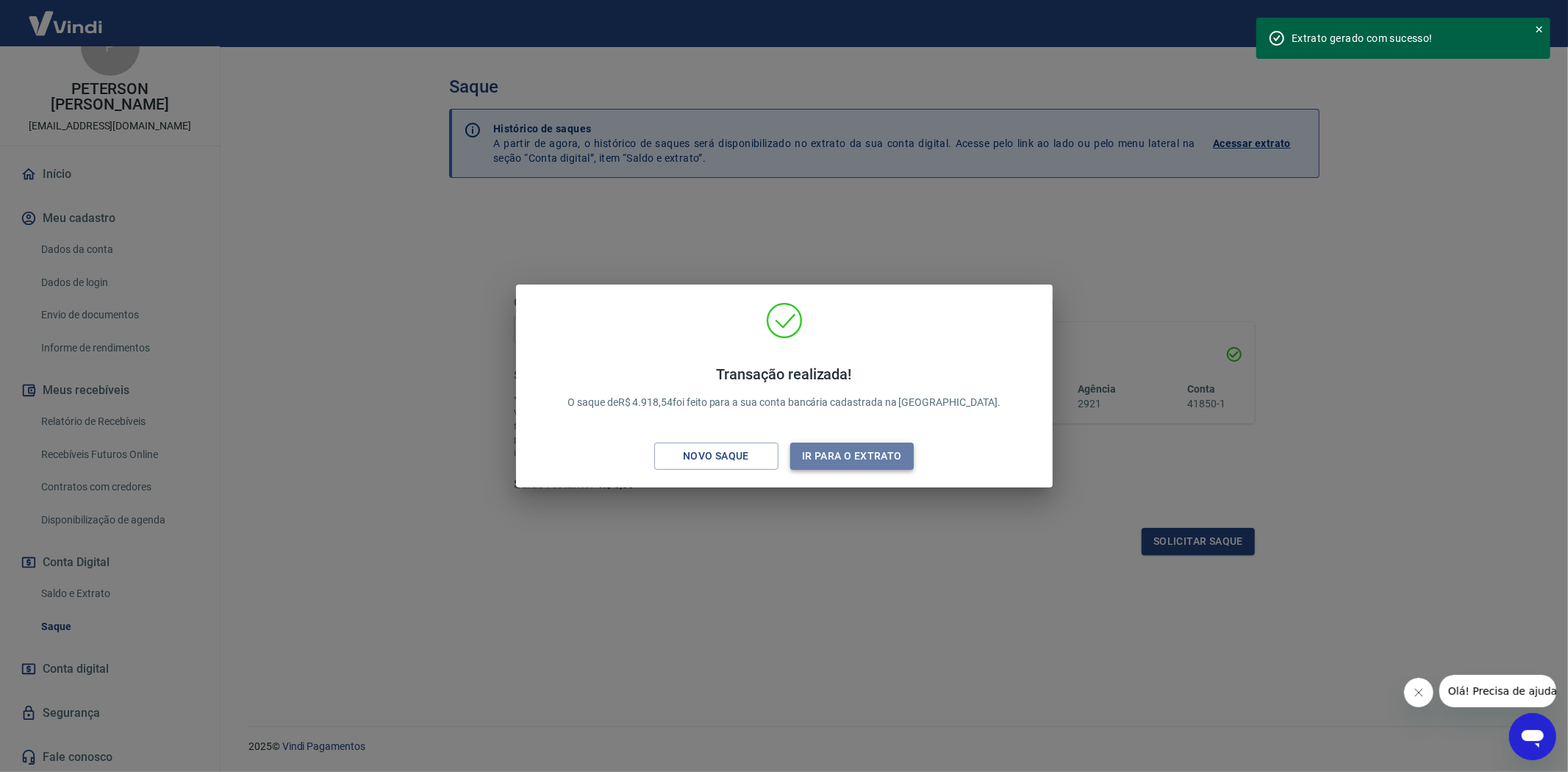
click at [864, 459] on button "Ir para o extrato" at bounding box center [852, 456] width 124 height 27
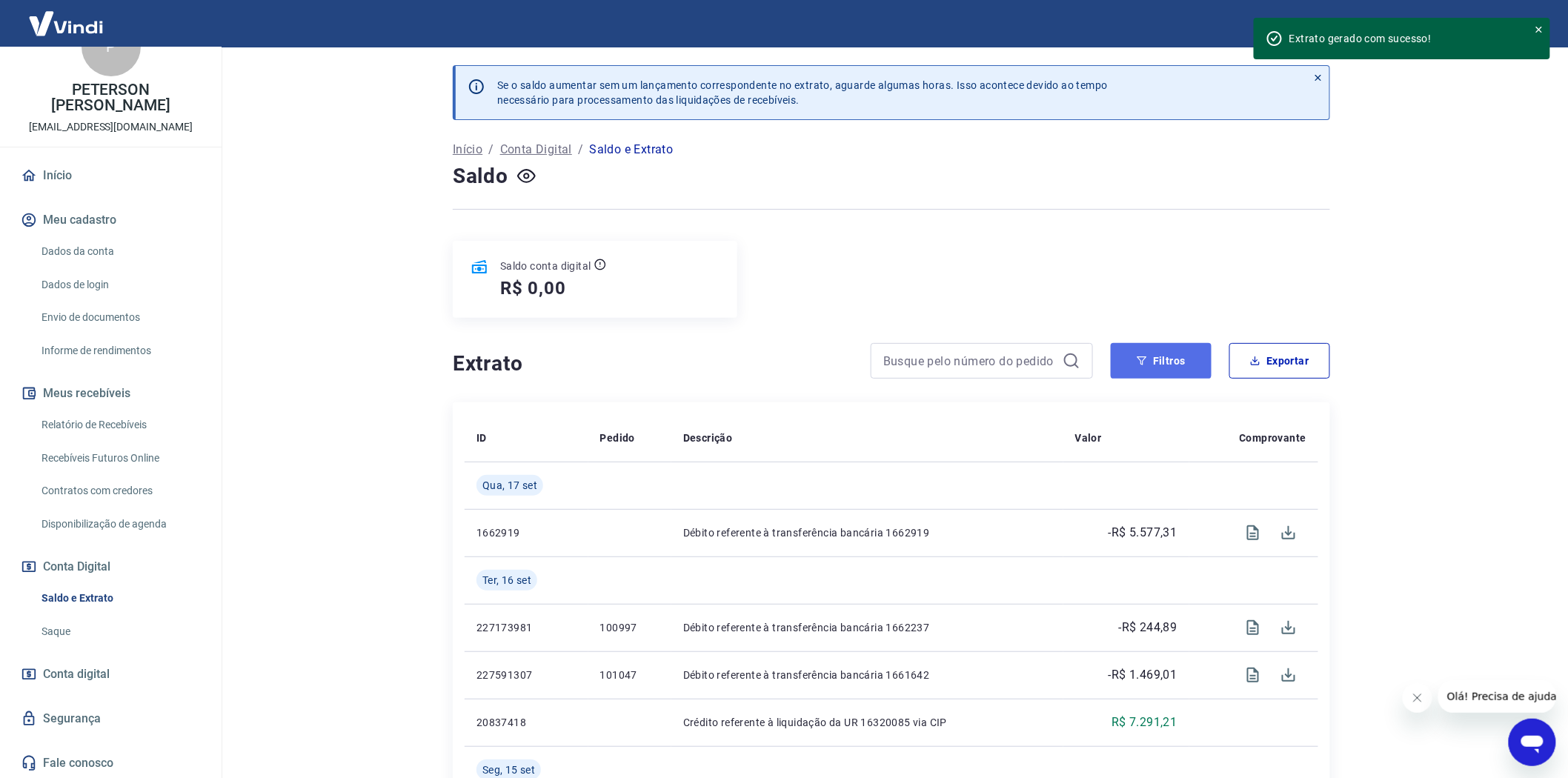
click at [1153, 364] on button "Filtros" at bounding box center [1161, 360] width 101 height 35
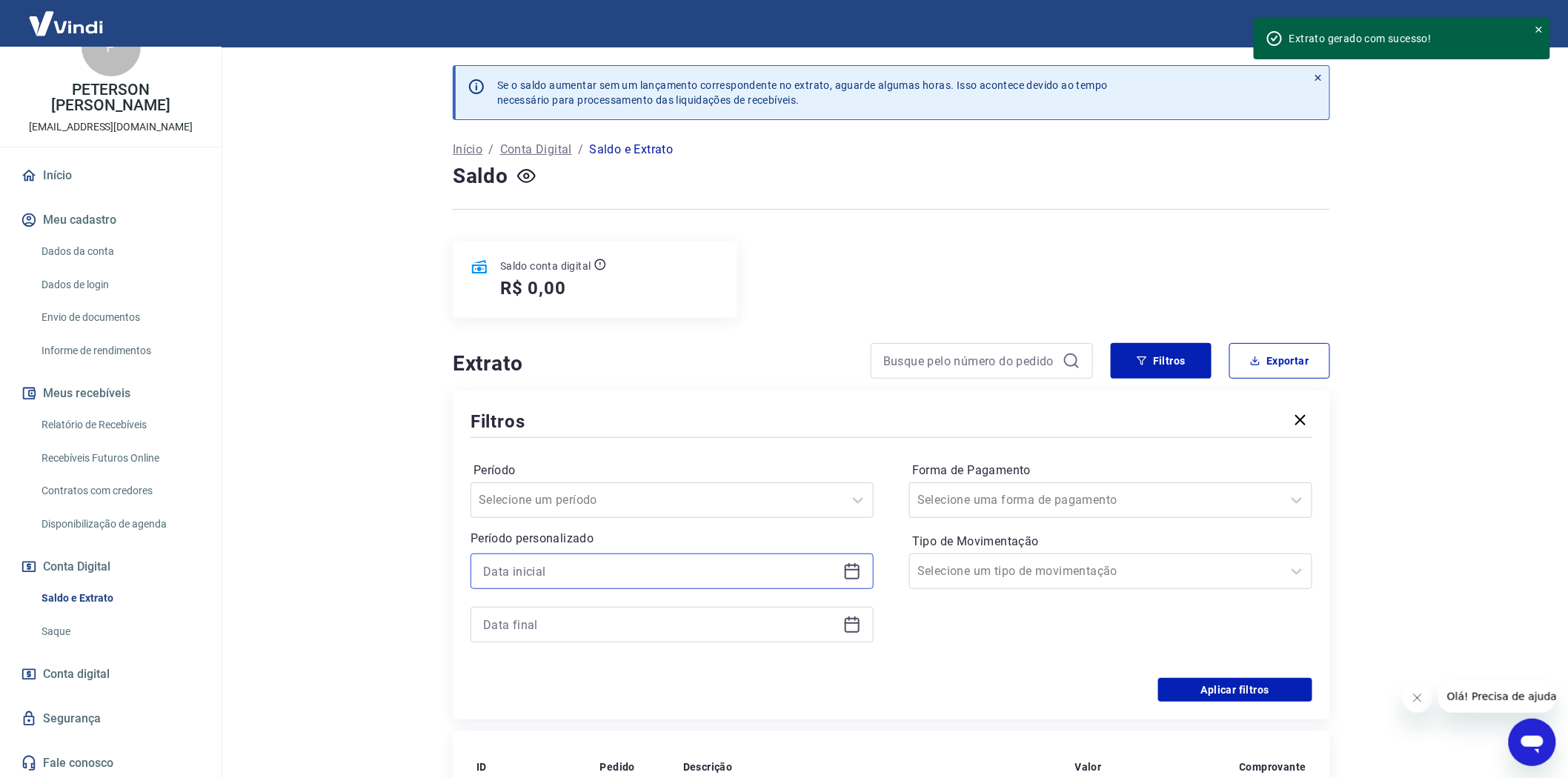
click at [498, 575] on input at bounding box center [660, 571] width 354 height 22
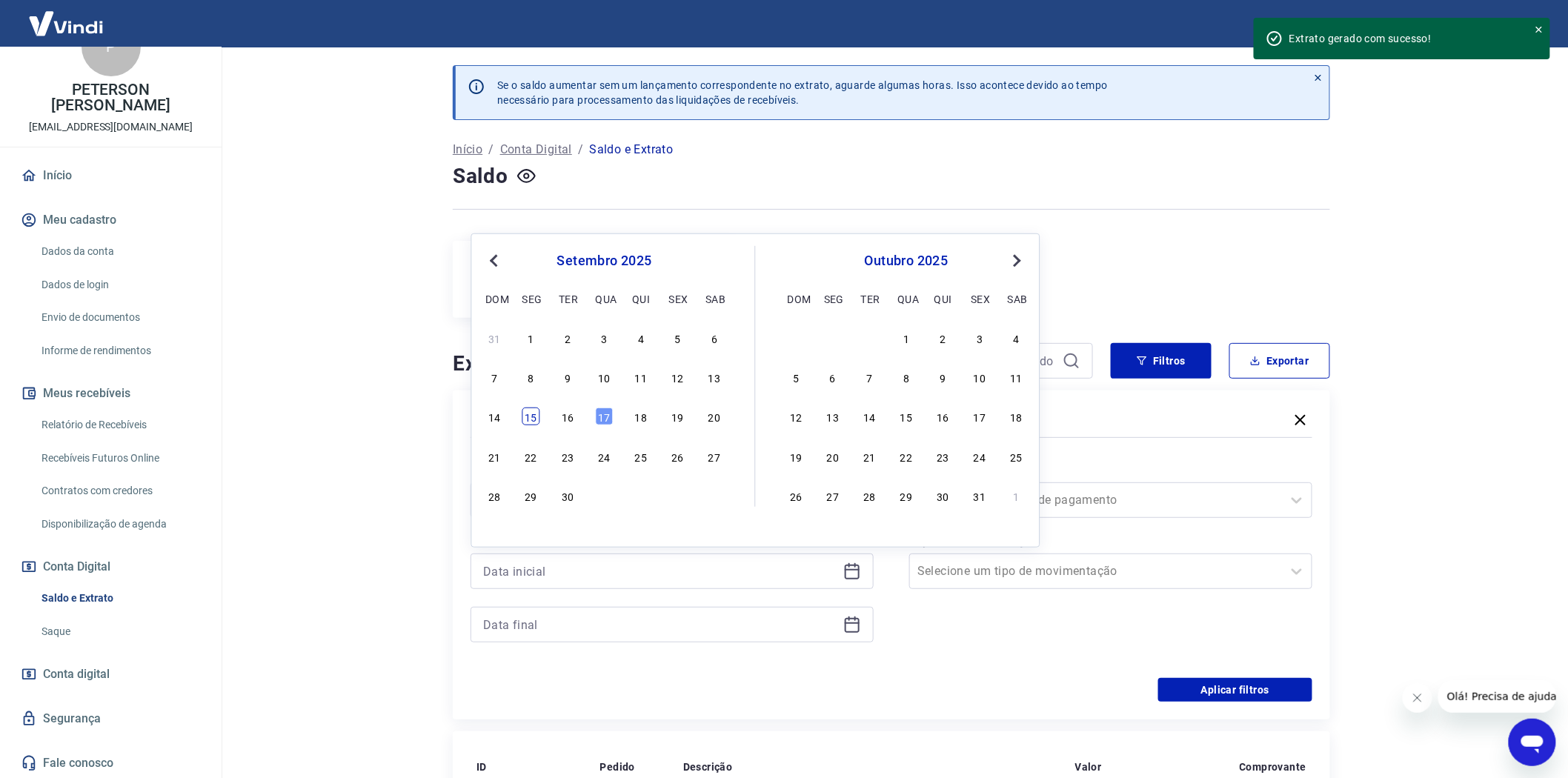
click at [532, 410] on div "15" at bounding box center [531, 416] width 18 height 18
type input "[DATE]"
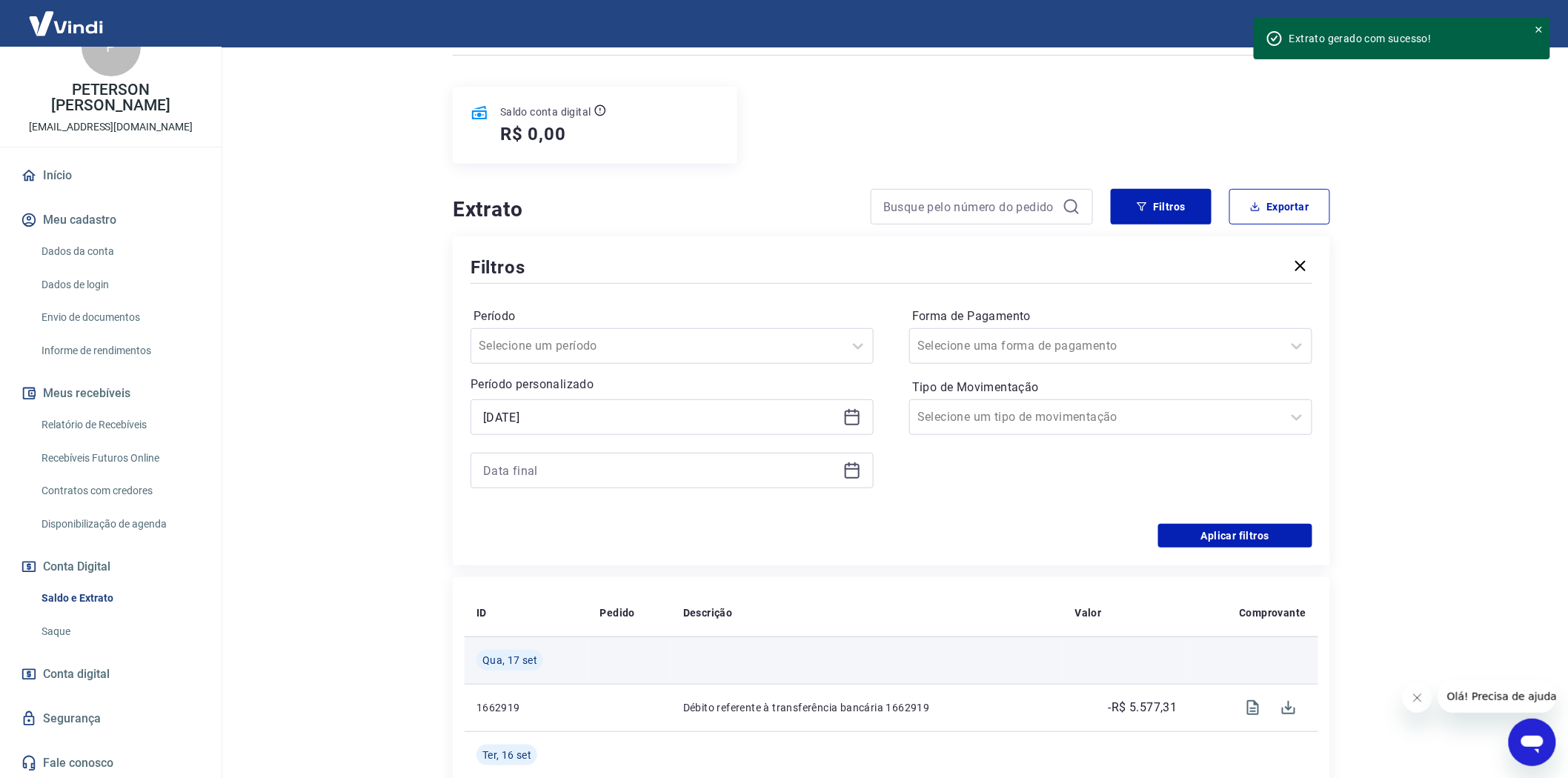
scroll to position [329, 0]
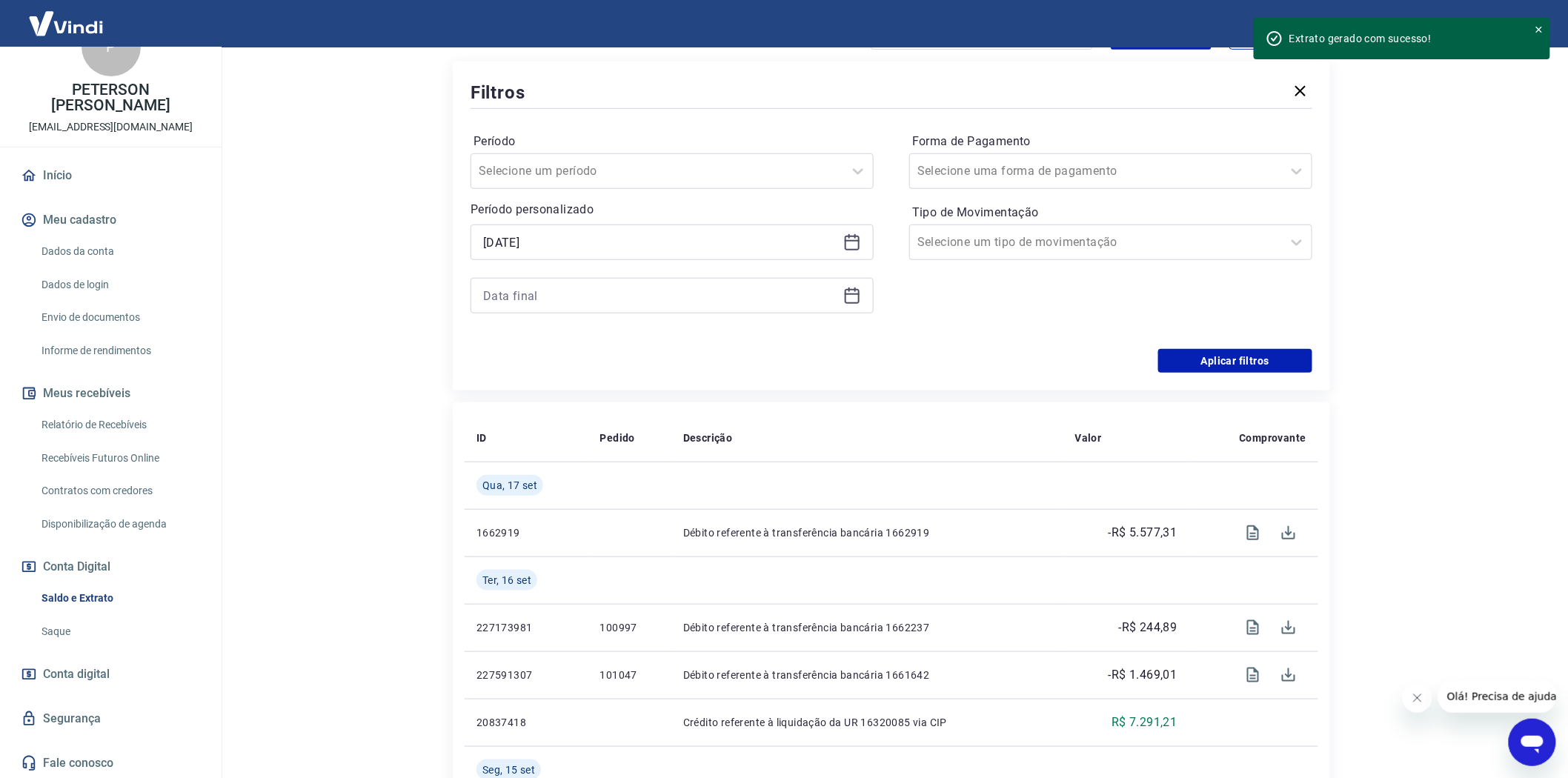
click at [509, 282] on div at bounding box center [672, 295] width 403 height 35
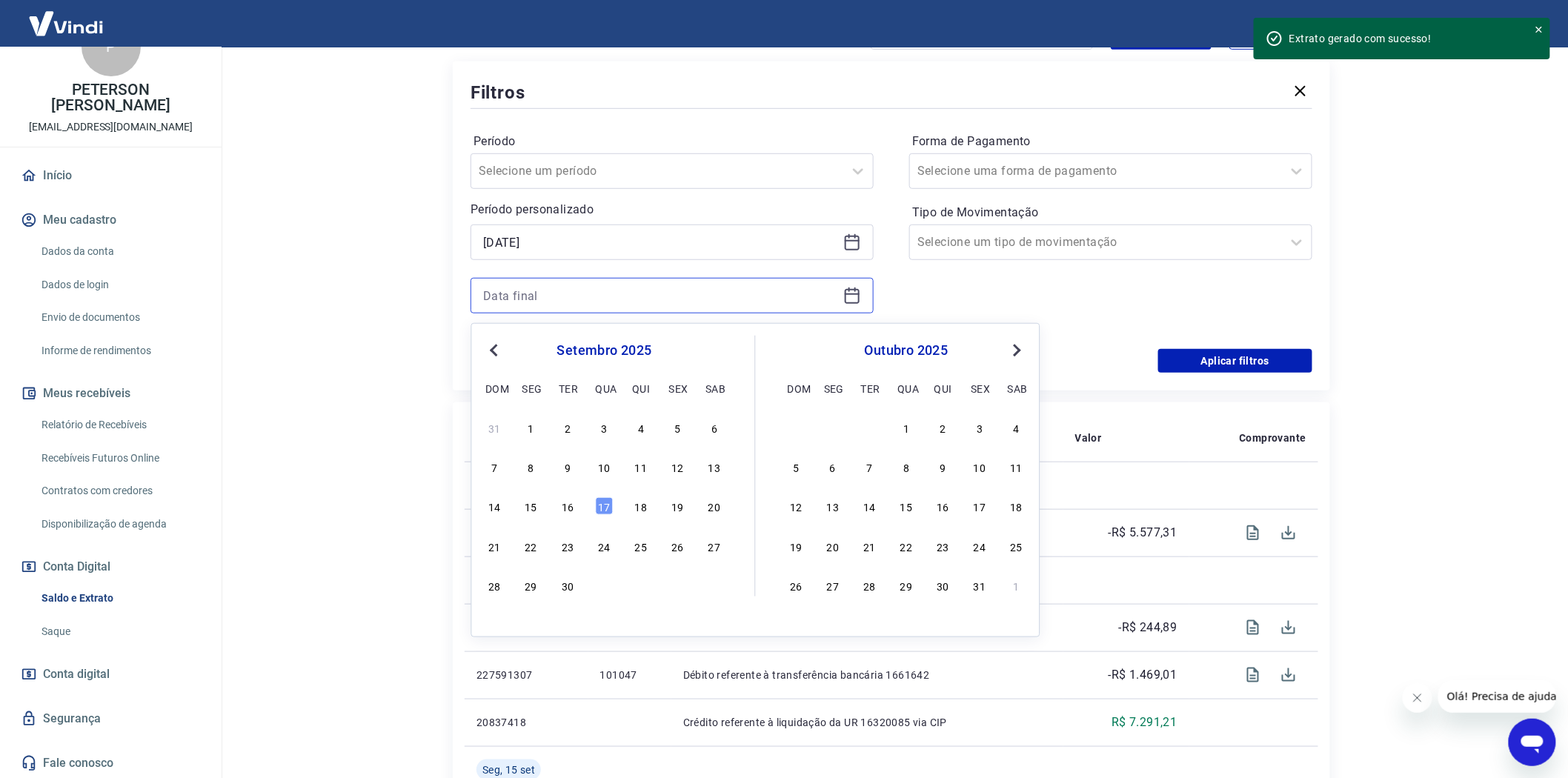
click at [516, 292] on input at bounding box center [660, 295] width 354 height 22
click at [606, 507] on div "17" at bounding box center [604, 506] width 18 height 18
type input "[DATE]"
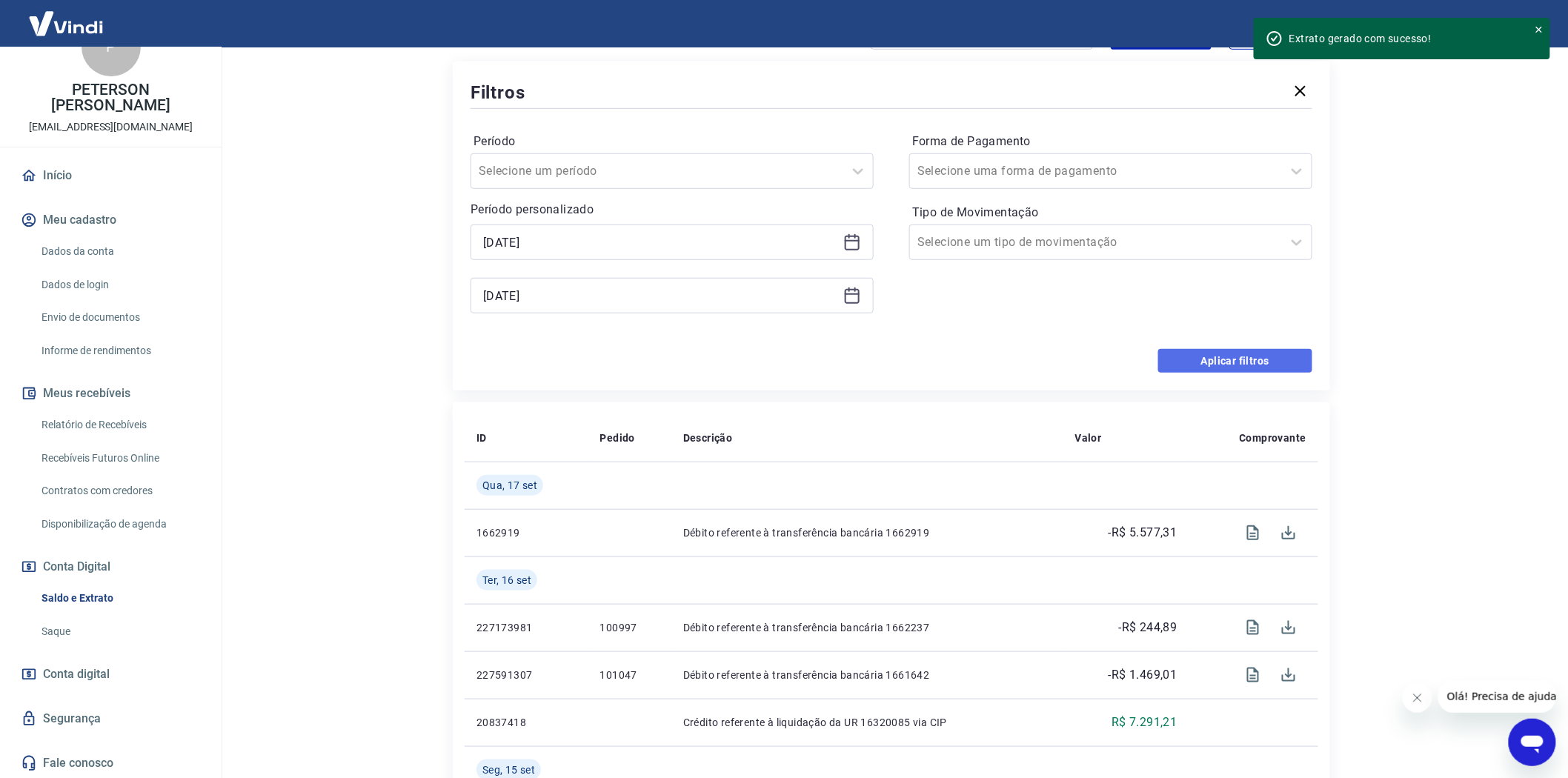
click at [1238, 358] on button "Aplicar filtros" at bounding box center [1235, 360] width 154 height 24
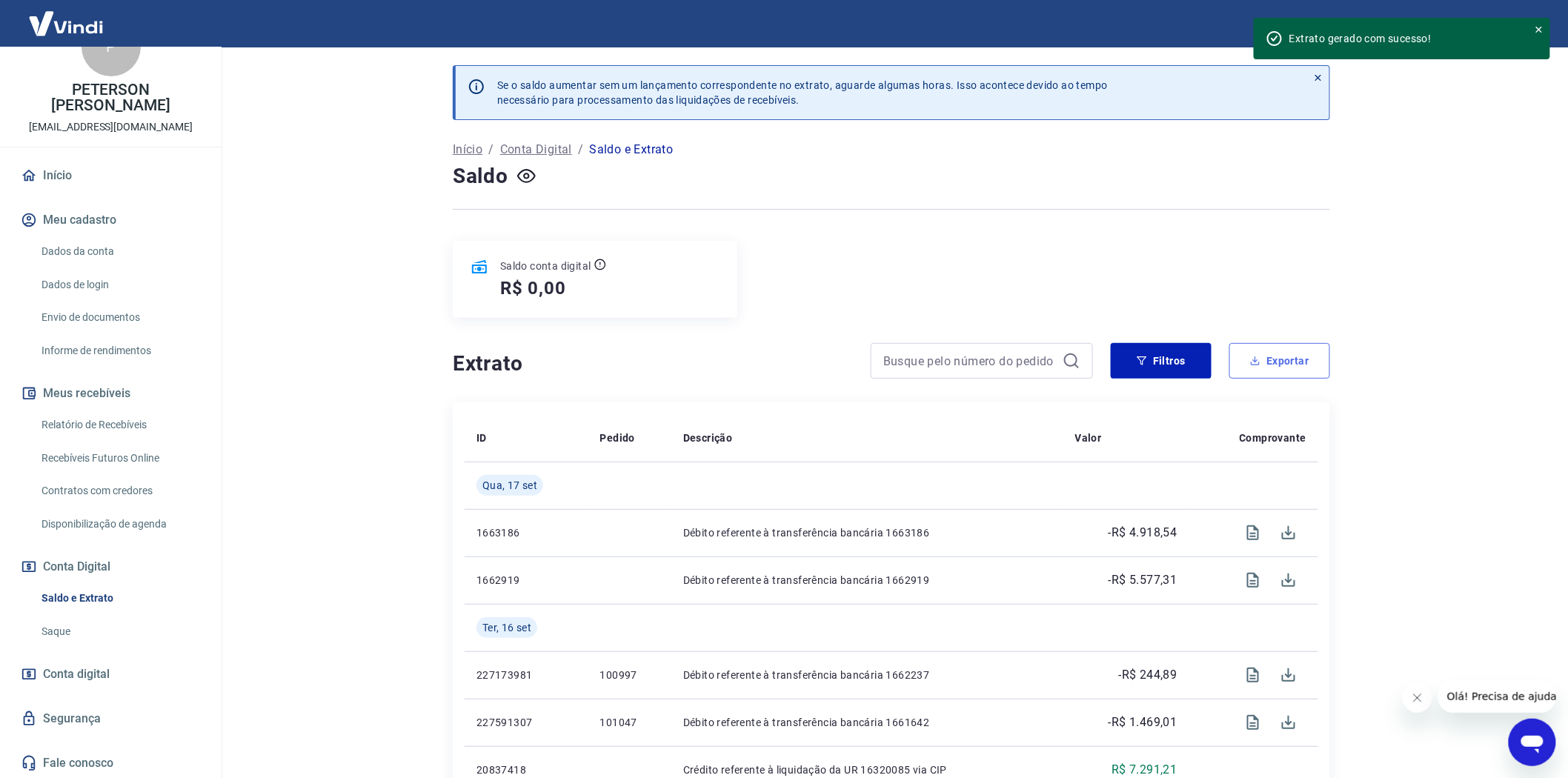
click at [1278, 362] on button "Exportar" at bounding box center [1280, 360] width 101 height 35
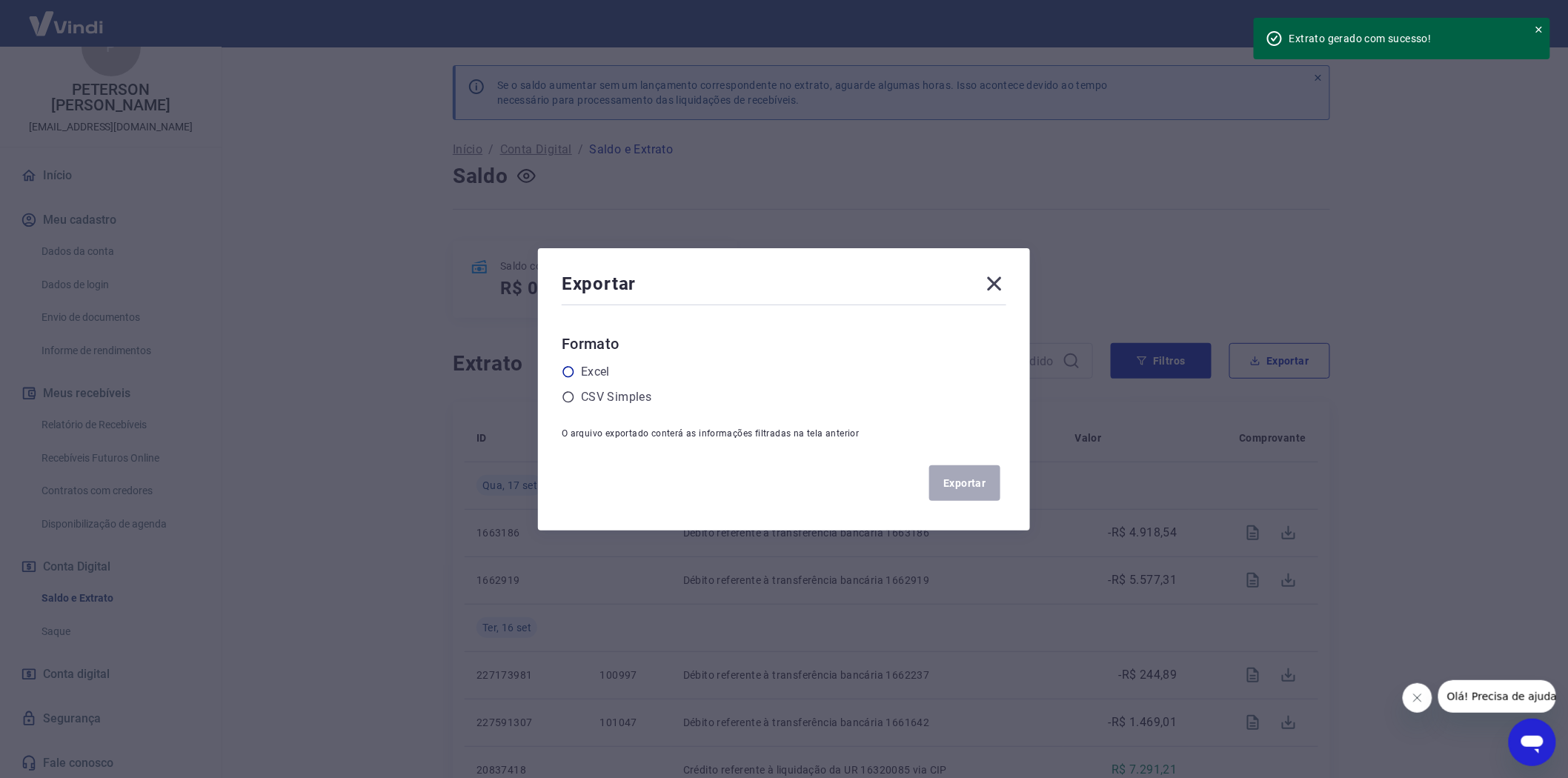
click at [574, 366] on icon at bounding box center [568, 372] width 13 height 13
click at [0, 0] on input "radio" at bounding box center [0, 0] width 0 height 0
click at [973, 483] on button "Exportar" at bounding box center [965, 483] width 71 height 35
